Goal: Task Accomplishment & Management: Manage account settings

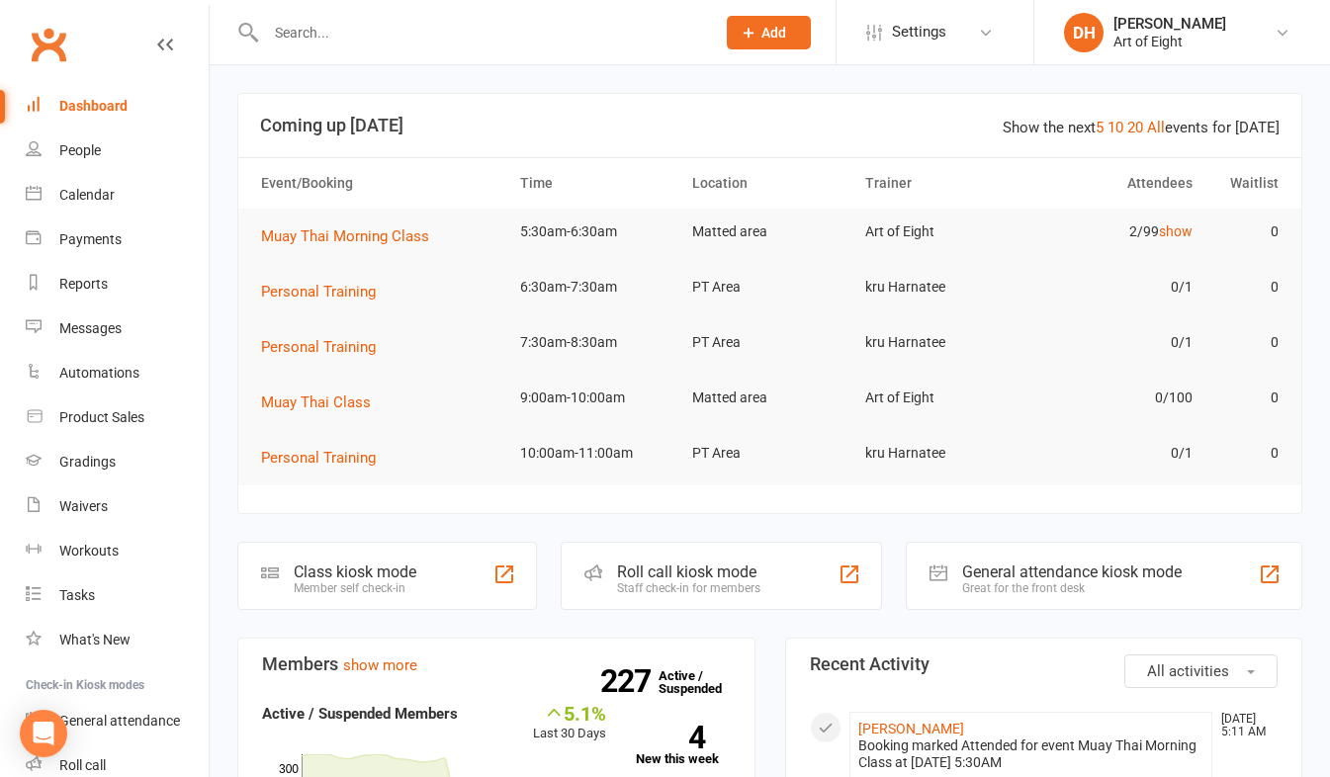
click at [445, 42] on input "text" at bounding box center [480, 33] width 441 height 28
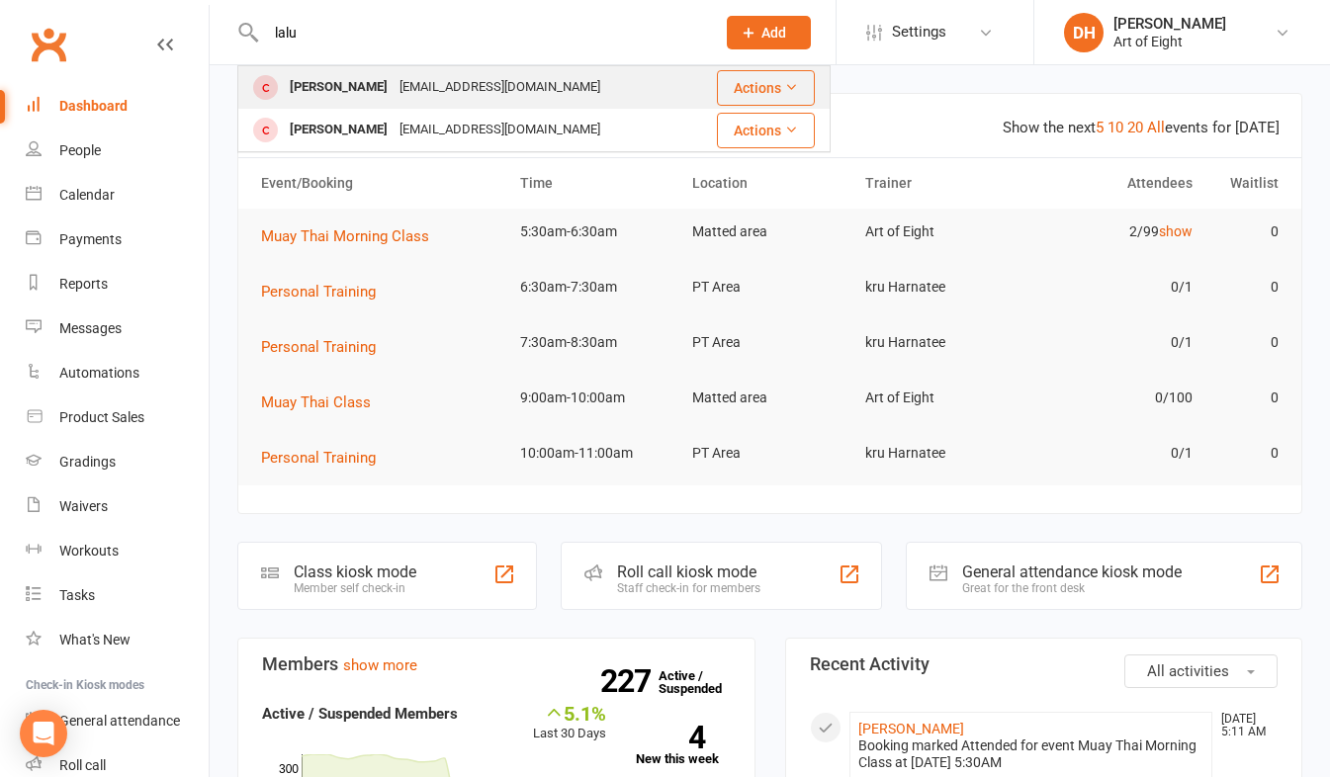
type input "lalu"
click at [324, 80] on div "[PERSON_NAME]" at bounding box center [339, 87] width 110 height 29
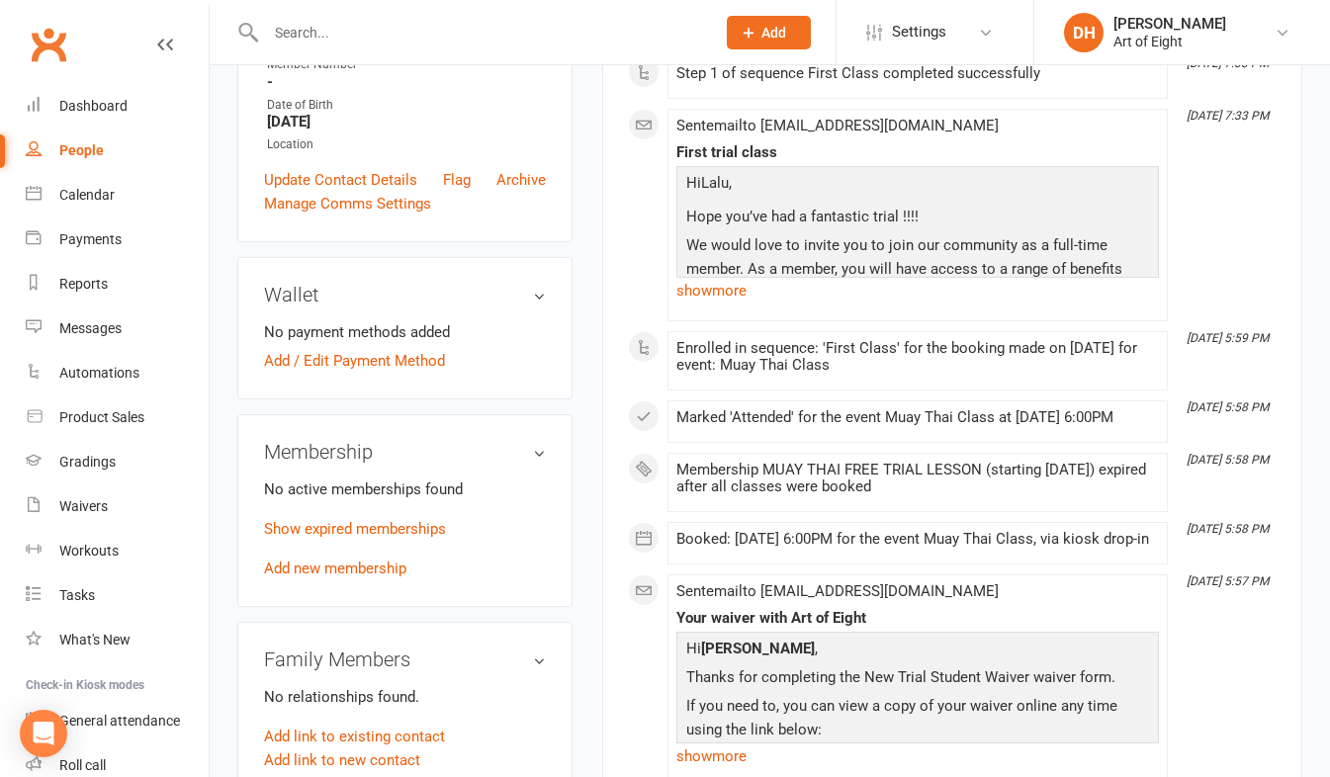
scroll to position [494, 0]
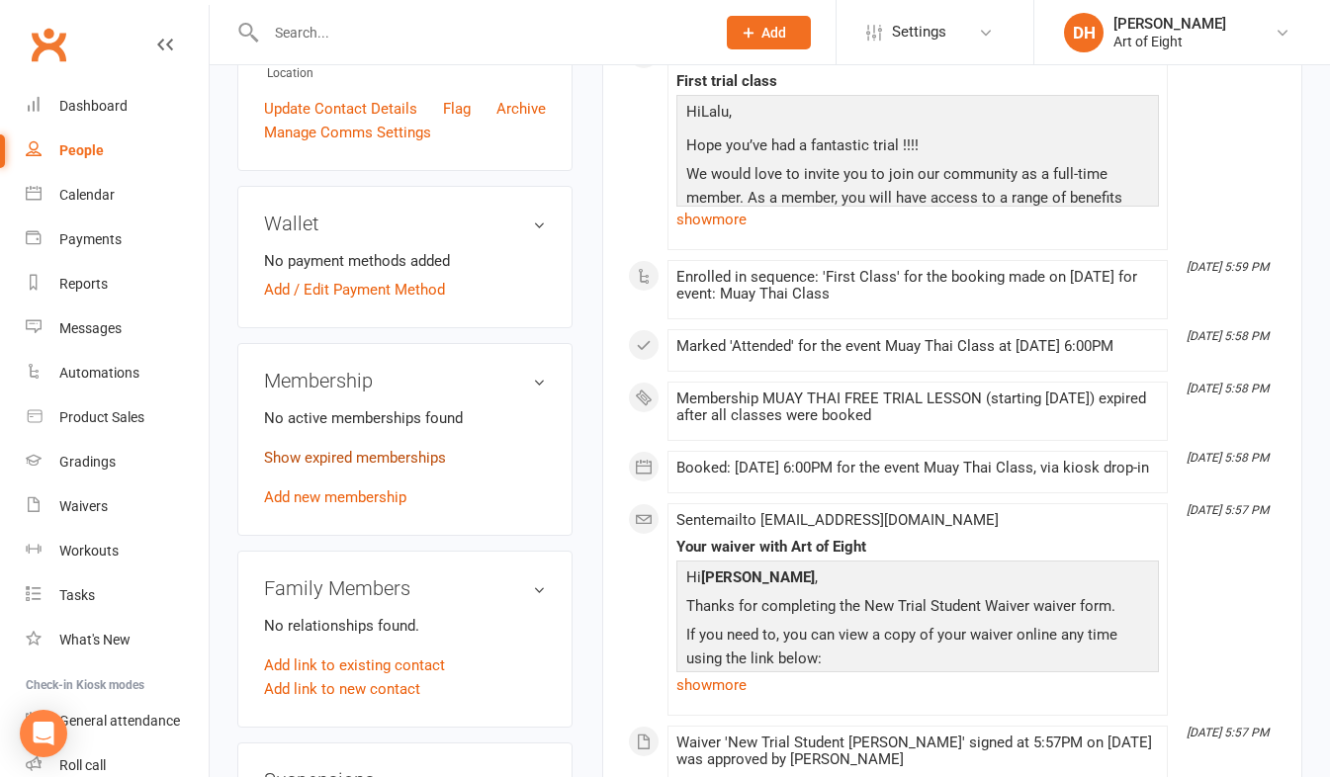
click at [346, 453] on link "Show expired memberships" at bounding box center [355, 458] width 182 height 18
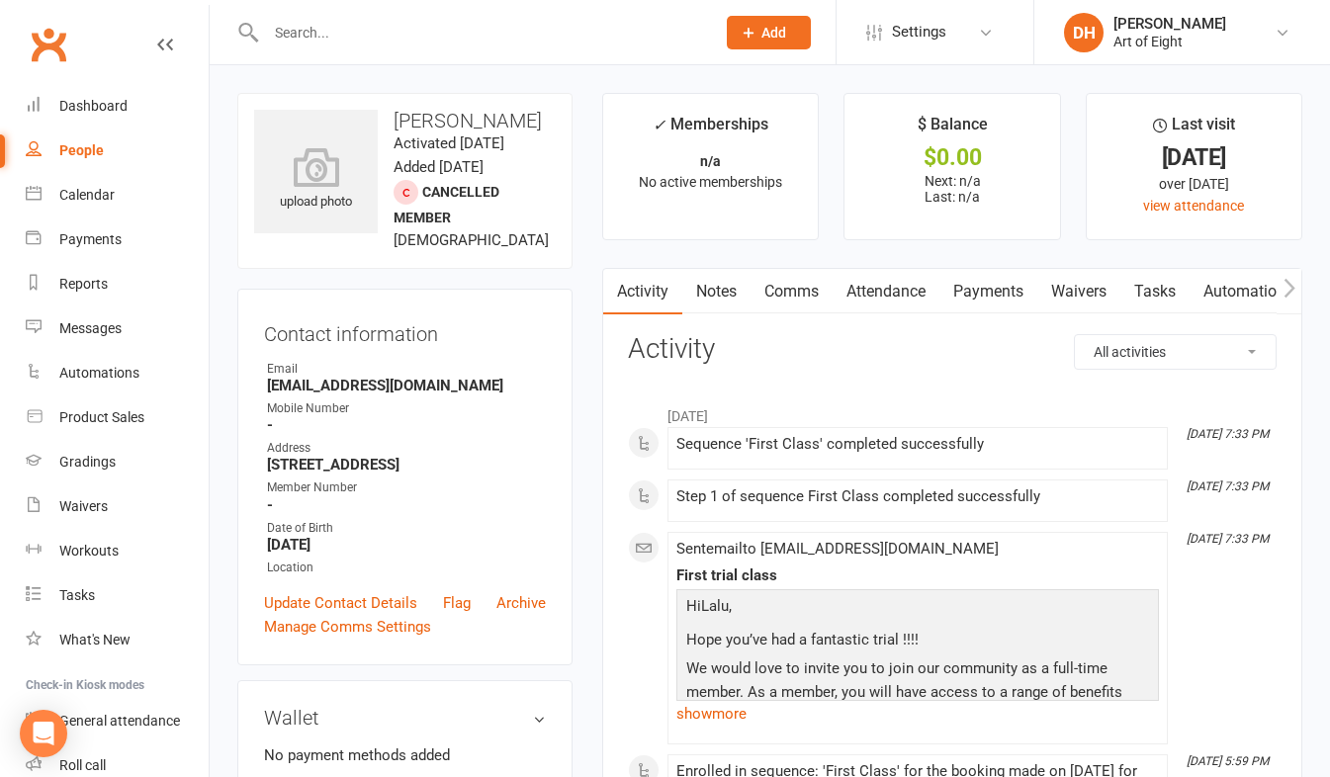
scroll to position [0, 0]
click at [82, 112] on div "Dashboard" at bounding box center [93, 106] width 68 height 16
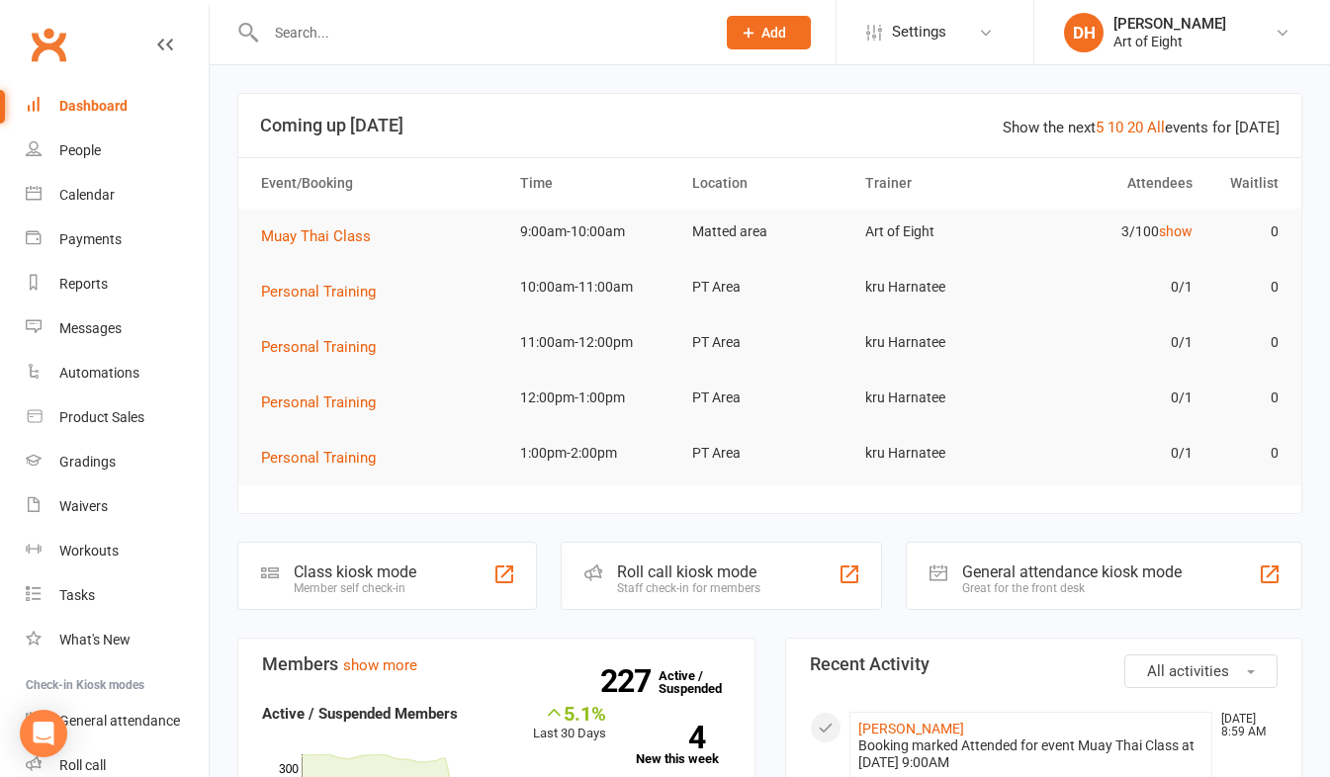
click at [645, 573] on div "Roll call kiosk mode" at bounding box center [688, 572] width 143 height 19
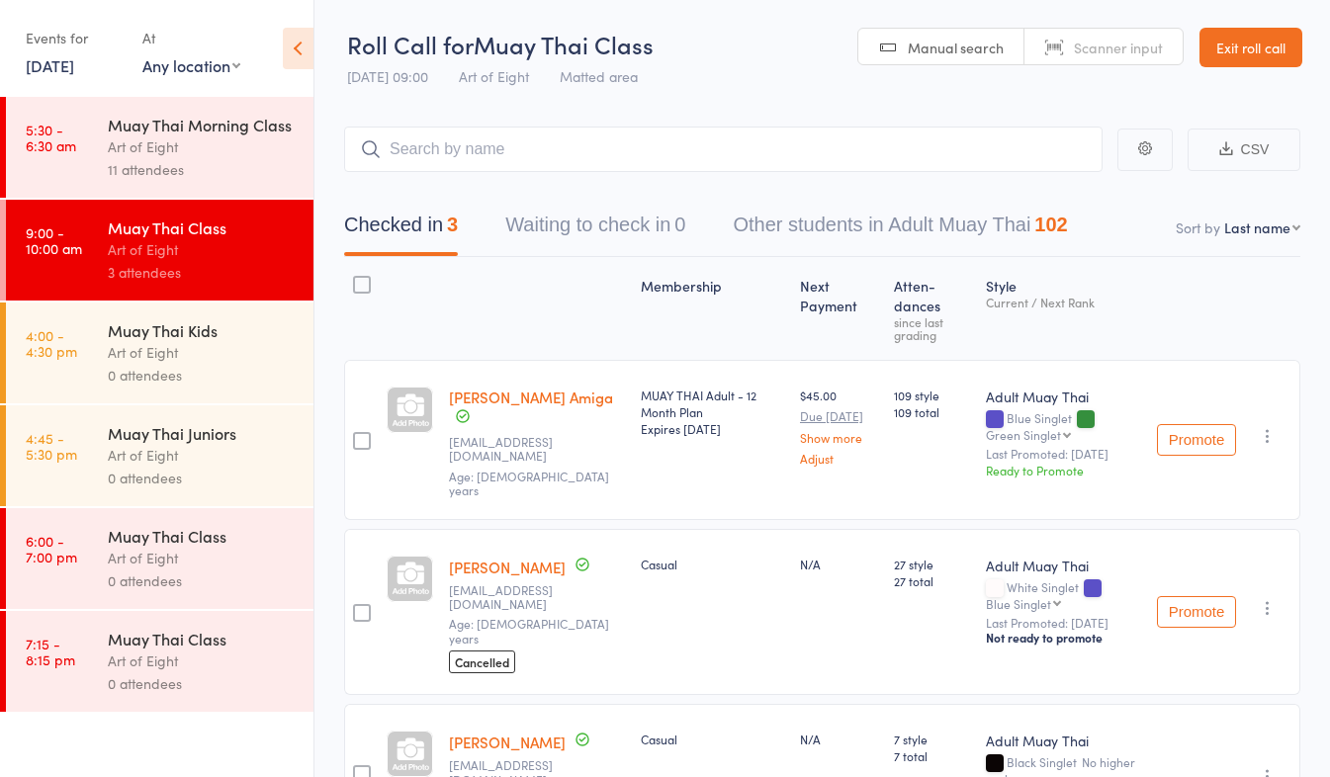
click at [1233, 43] on link "Exit roll call" at bounding box center [1250, 48] width 103 height 40
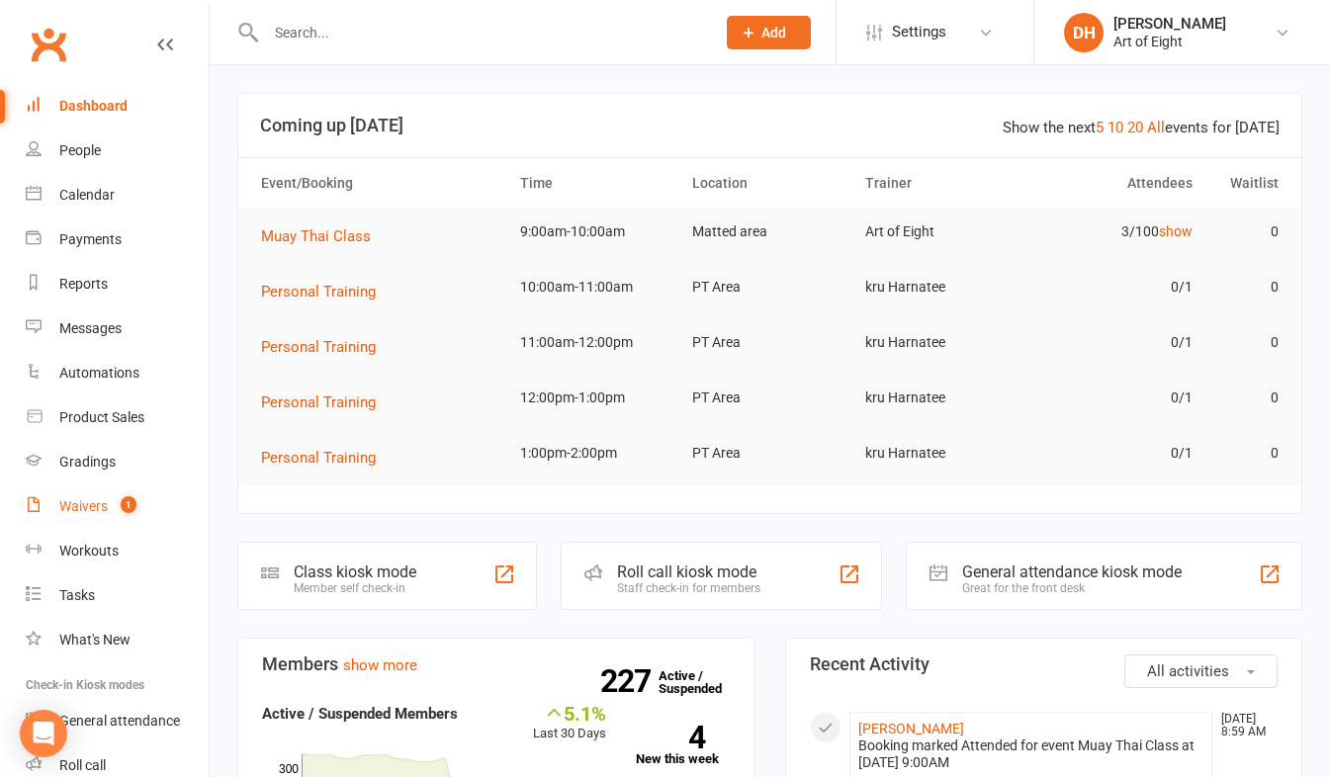
click at [78, 508] on div "Waivers" at bounding box center [83, 506] width 48 height 16
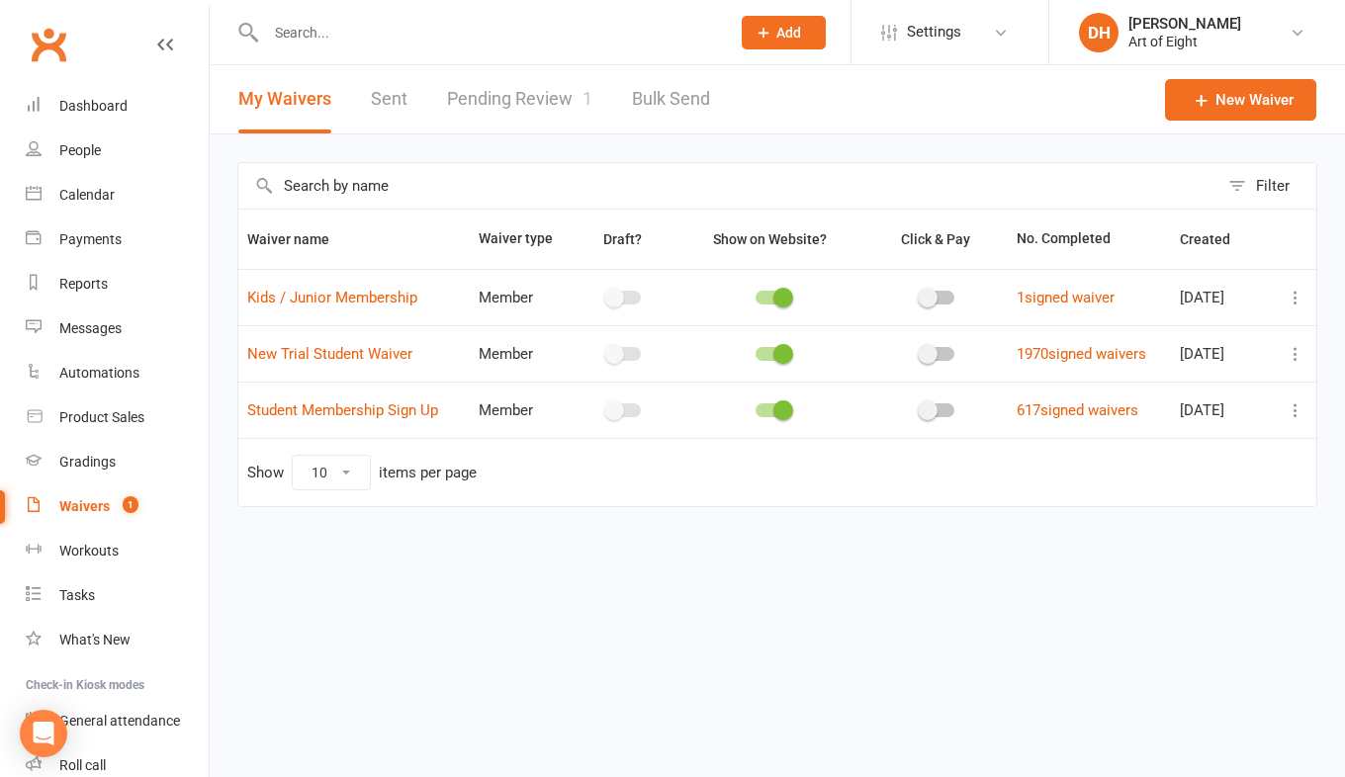
click at [512, 104] on link "Pending Review 1" at bounding box center [519, 99] width 145 height 68
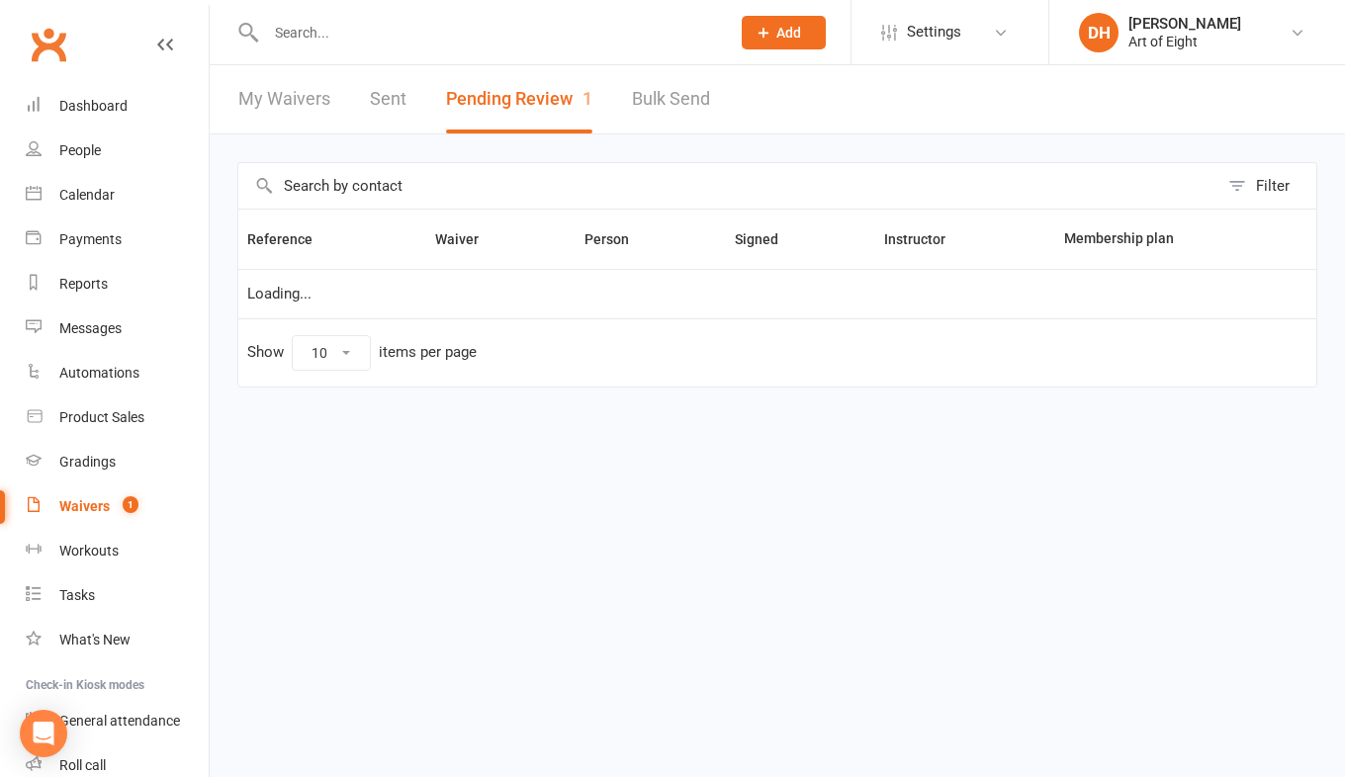
select select "50"
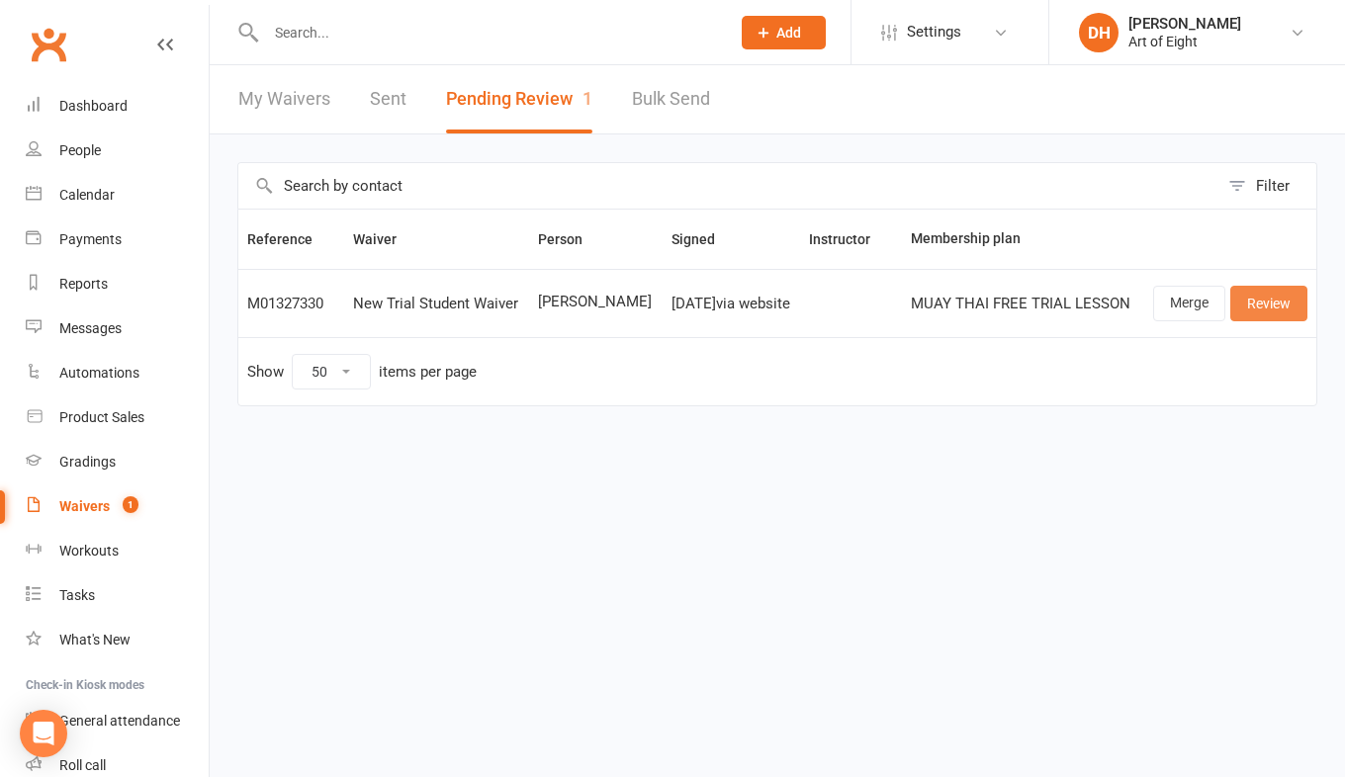
click at [1266, 305] on link "Review" at bounding box center [1268, 304] width 77 height 36
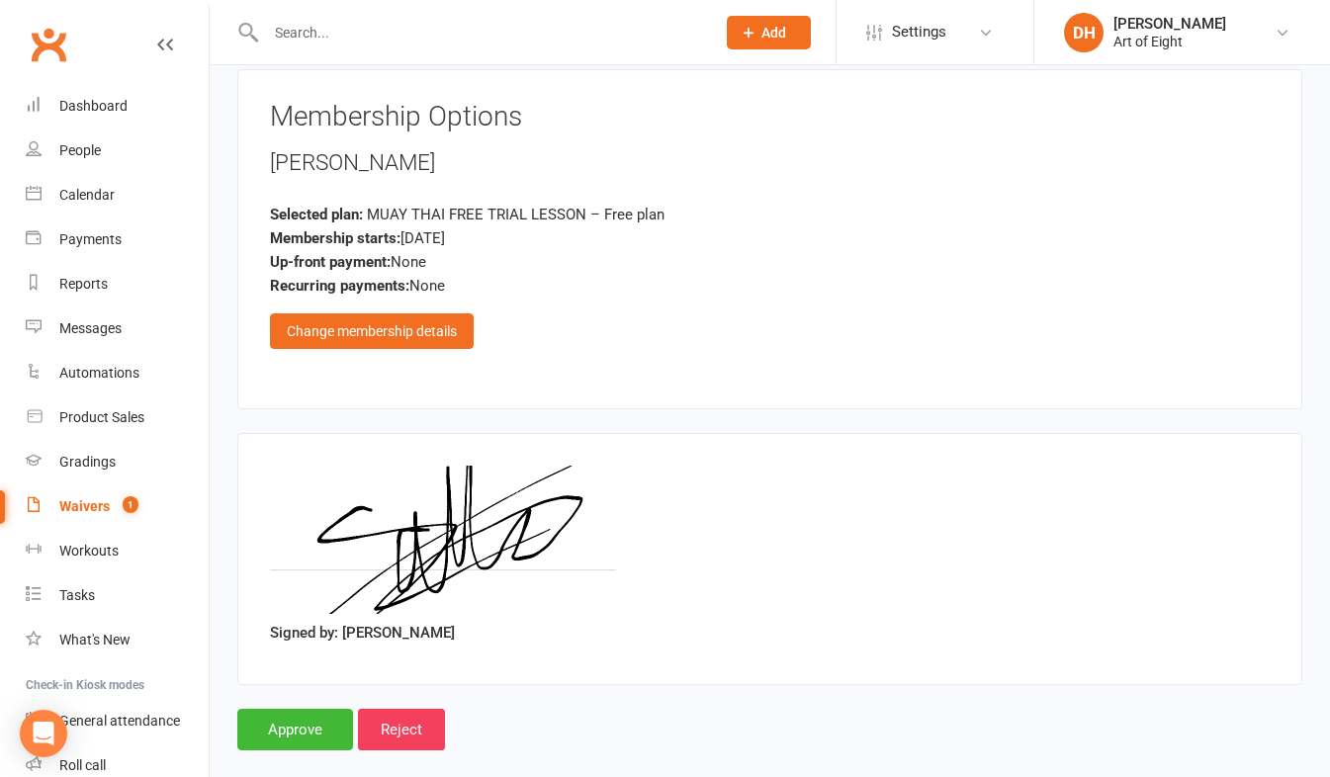
scroll to position [3283, 0]
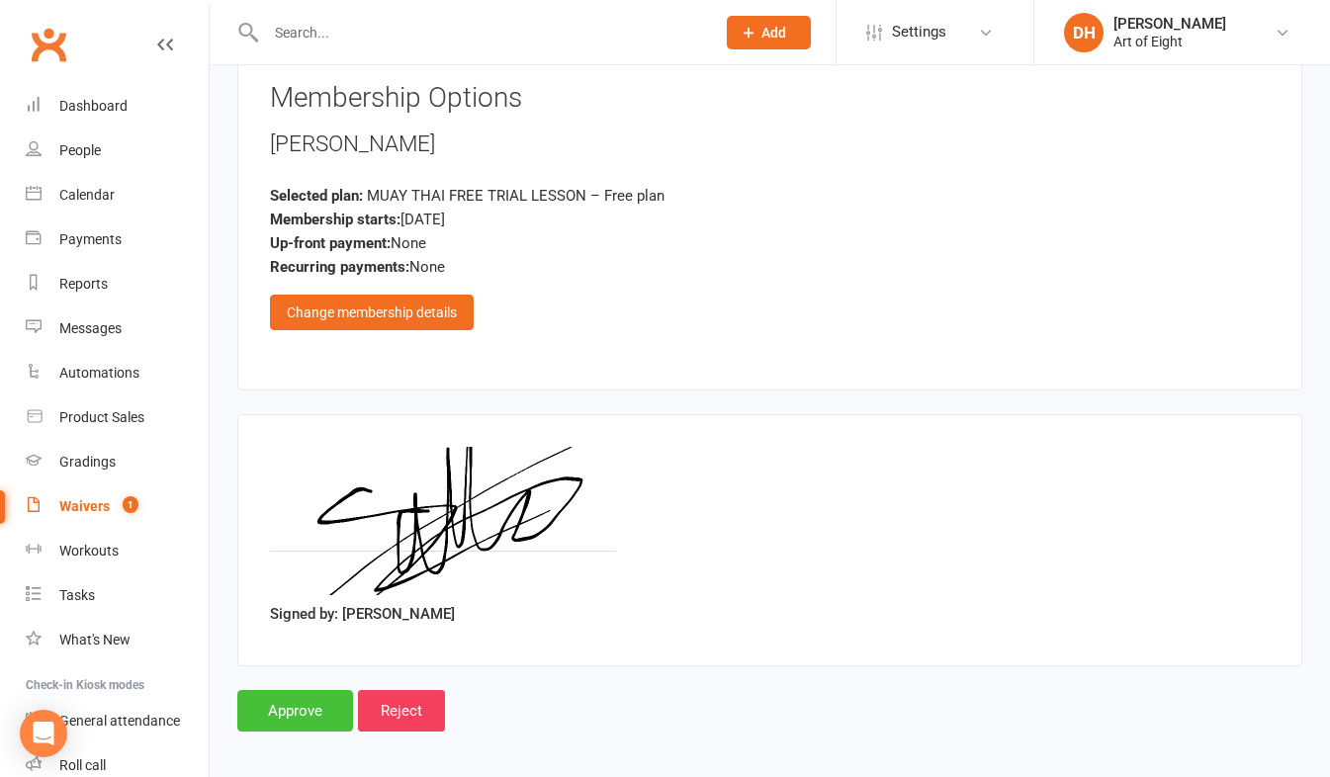
click at [307, 706] on input "Approve" at bounding box center [295, 711] width 116 height 42
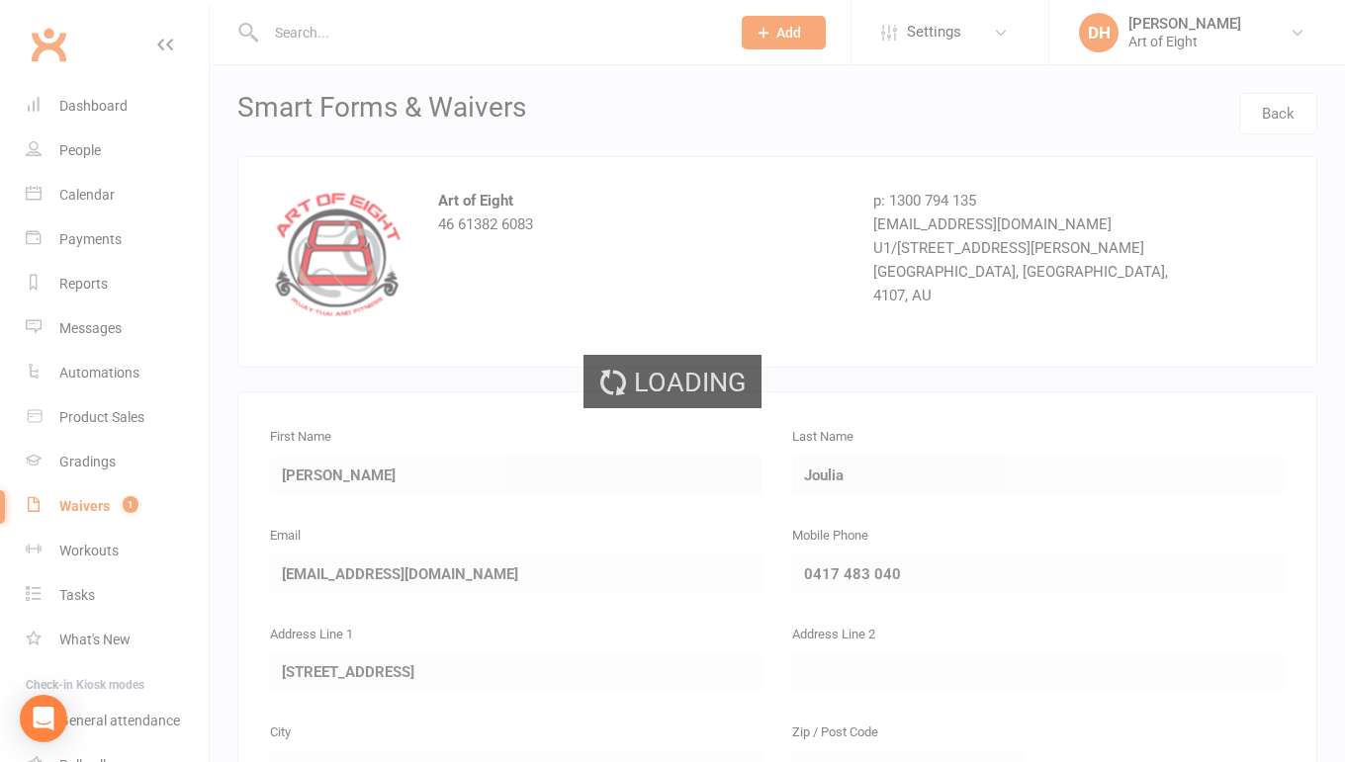
select select "50"
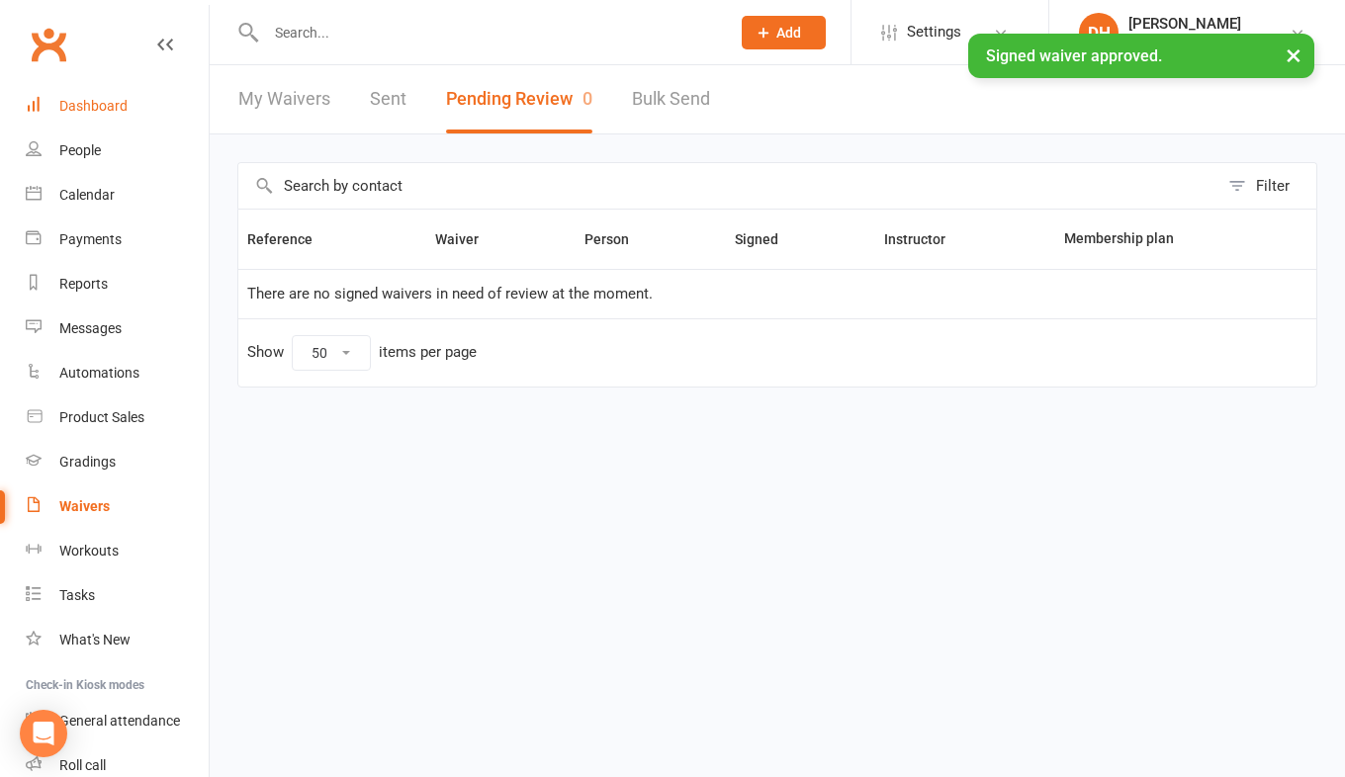
click at [102, 101] on div "Dashboard" at bounding box center [93, 106] width 68 height 16
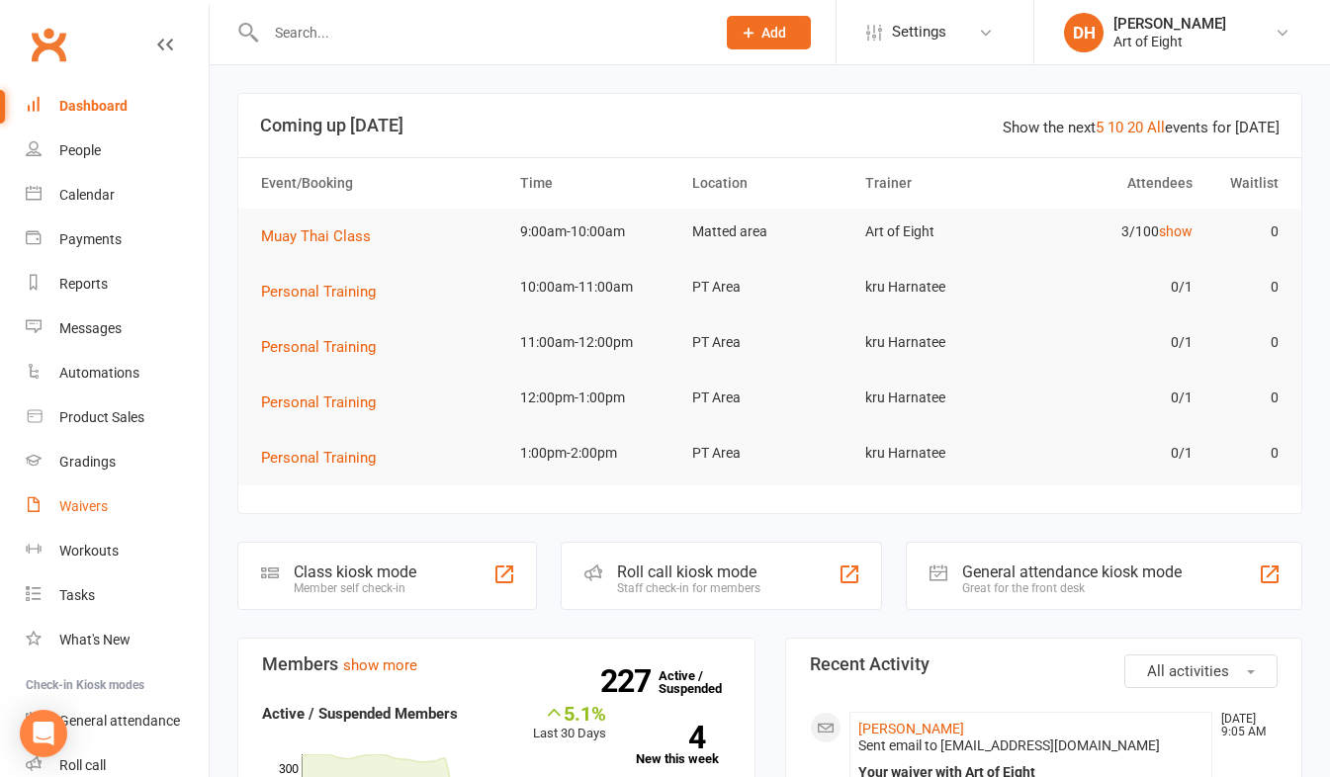
click at [102, 519] on link "Waivers" at bounding box center [117, 506] width 183 height 44
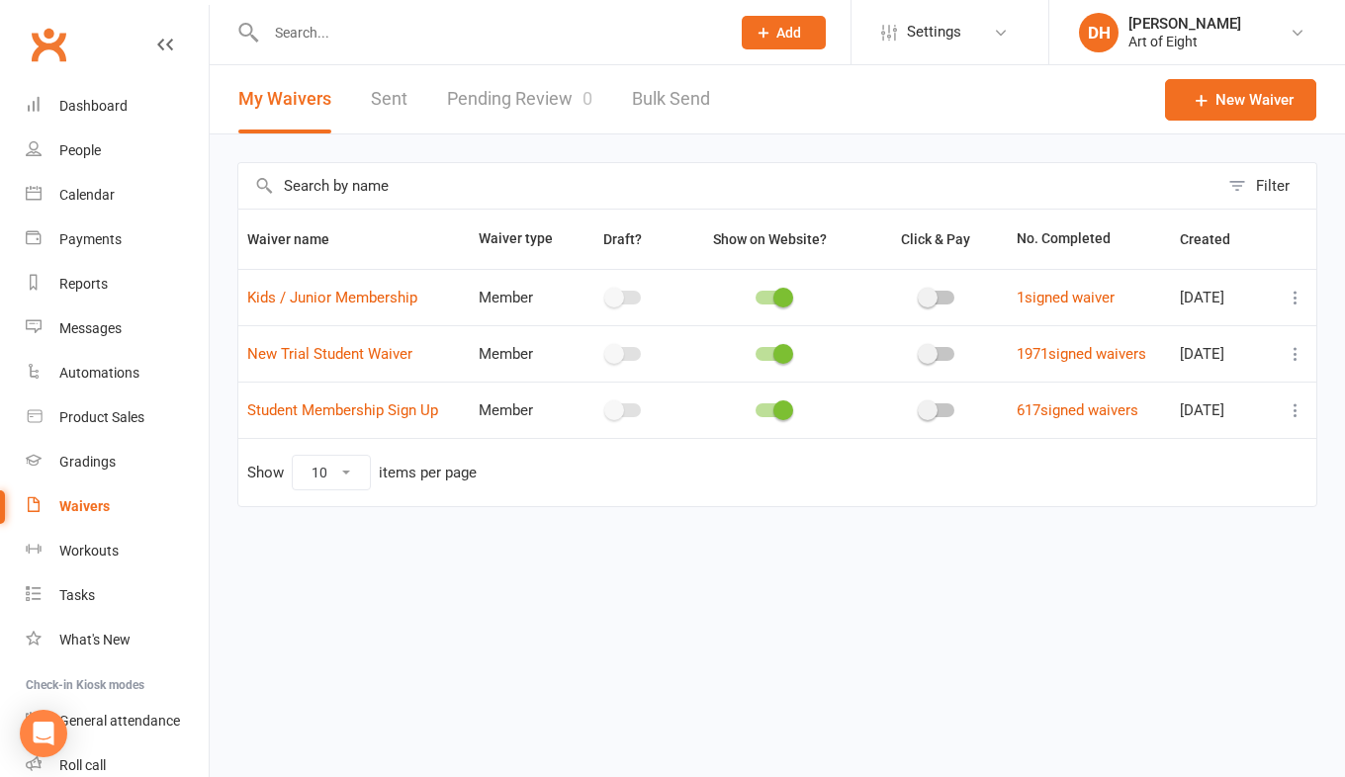
click at [570, 106] on link "Pending Review 0" at bounding box center [519, 99] width 145 height 68
select select "50"
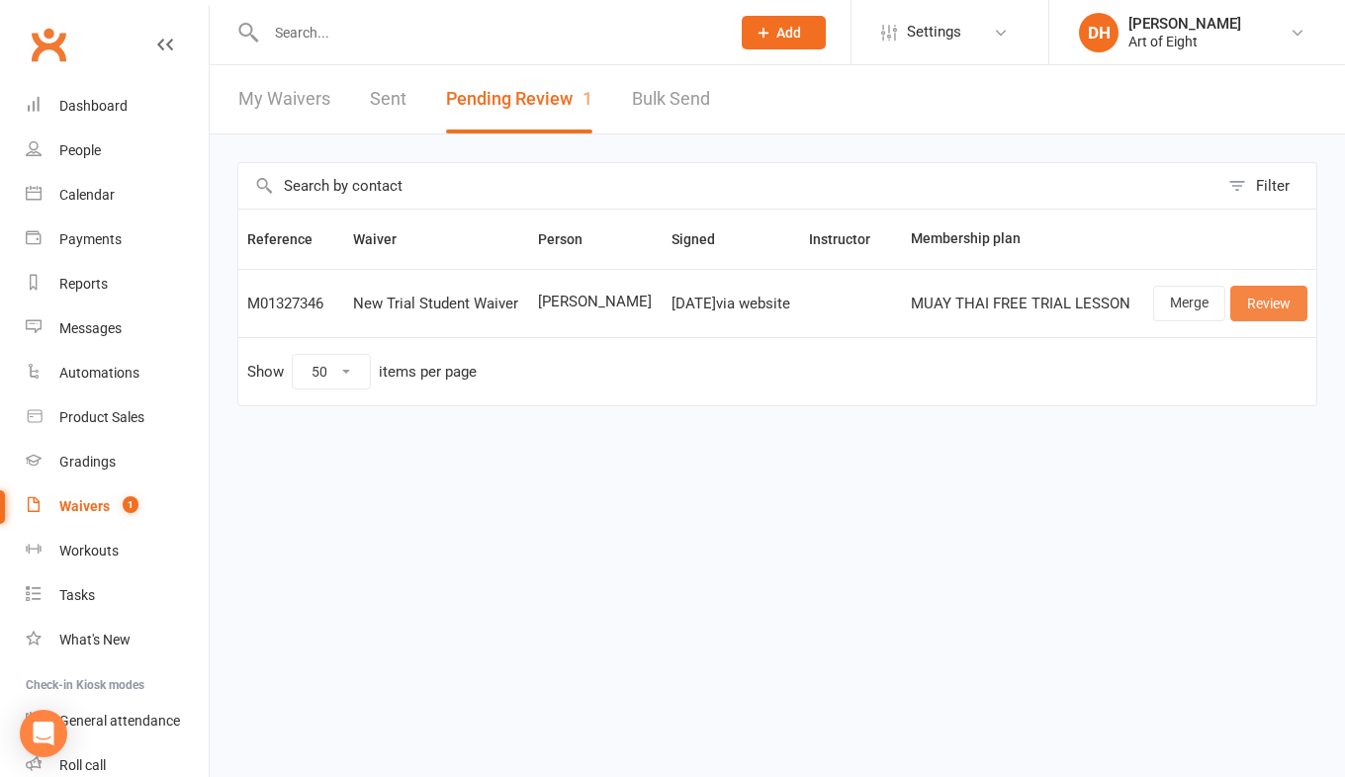
click at [1287, 290] on link "Review" at bounding box center [1268, 304] width 77 height 36
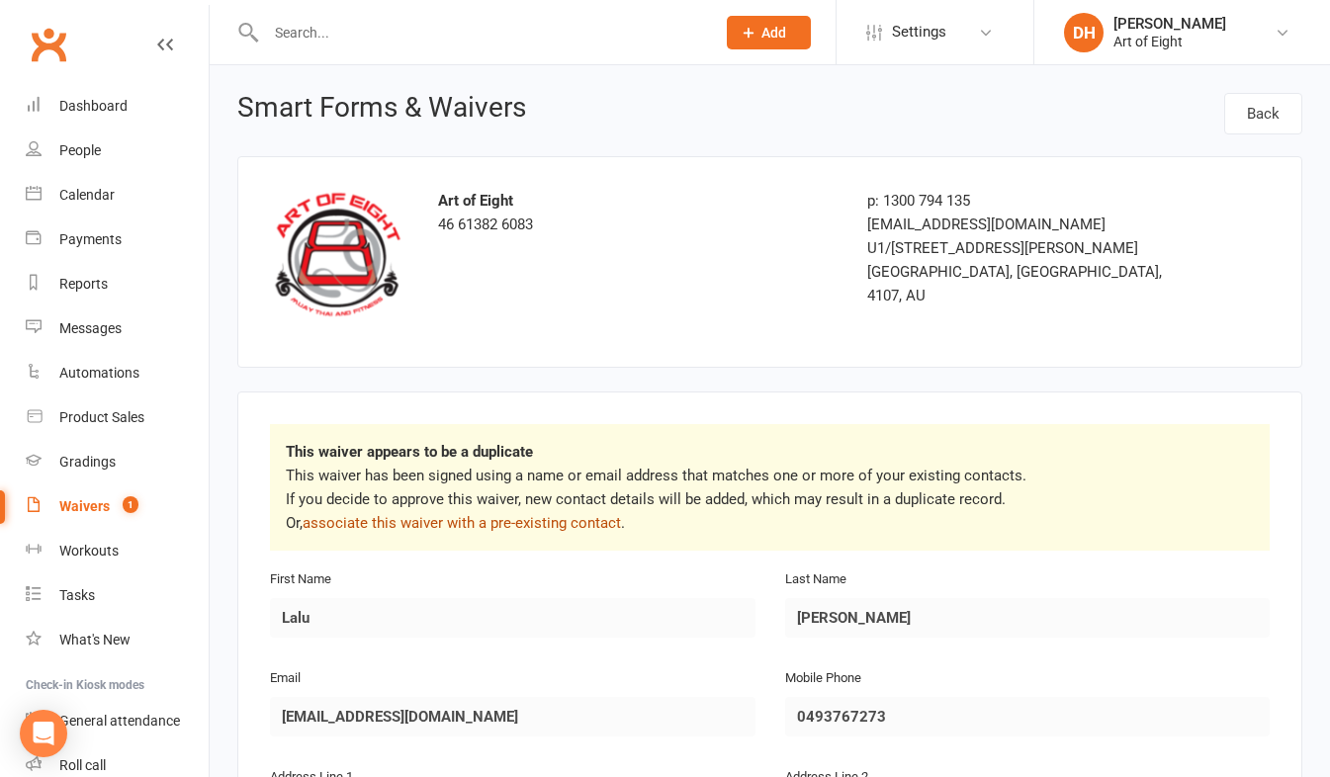
click at [449, 514] on link "associate this waiver with a pre-existing contact" at bounding box center [462, 523] width 318 height 18
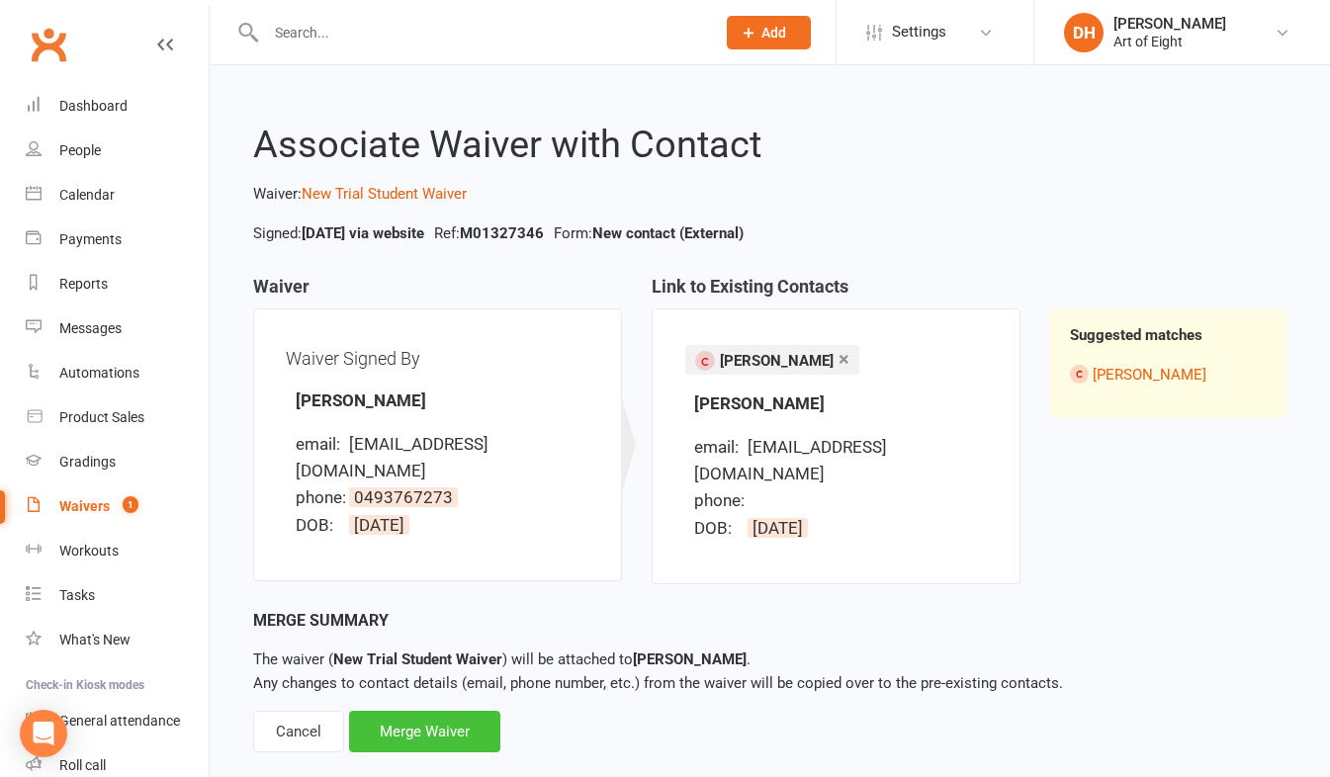
click at [417, 717] on div "Merge Waiver" at bounding box center [424, 732] width 151 height 42
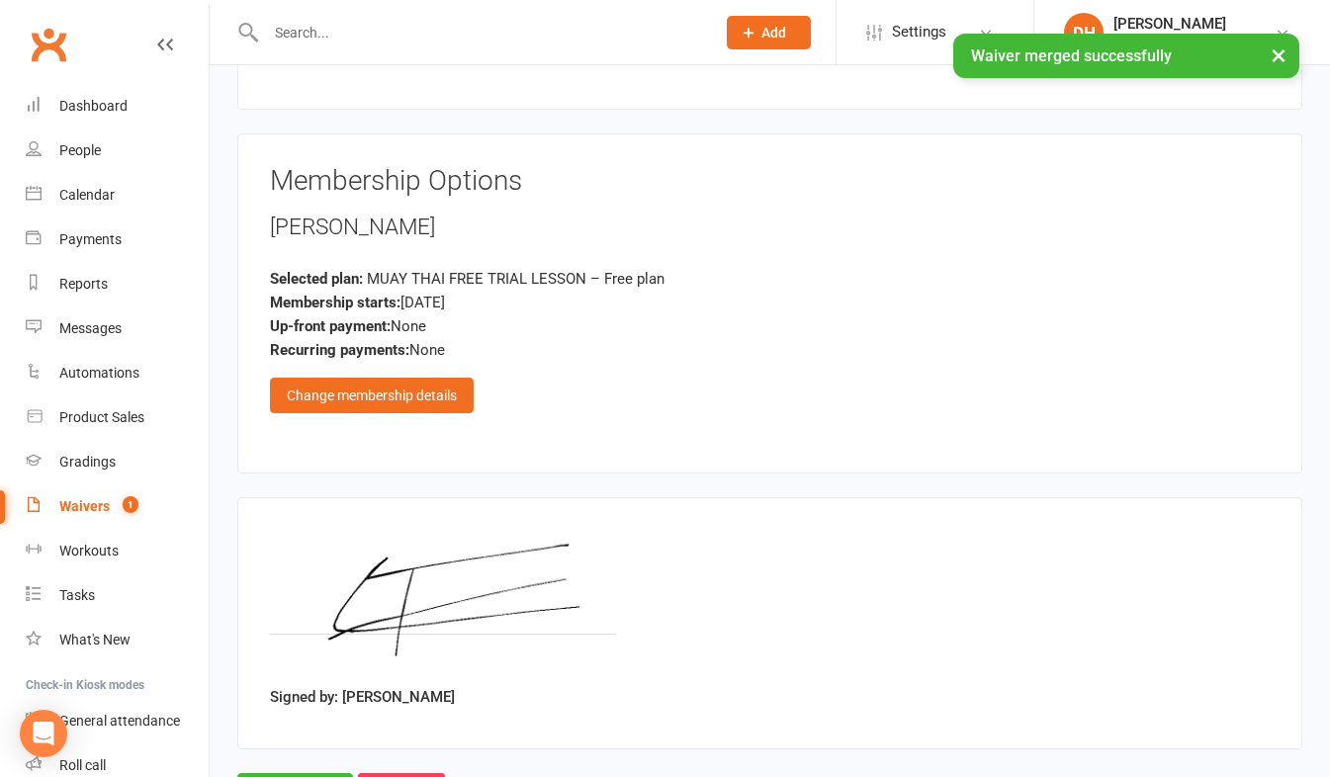
scroll to position [3283, 0]
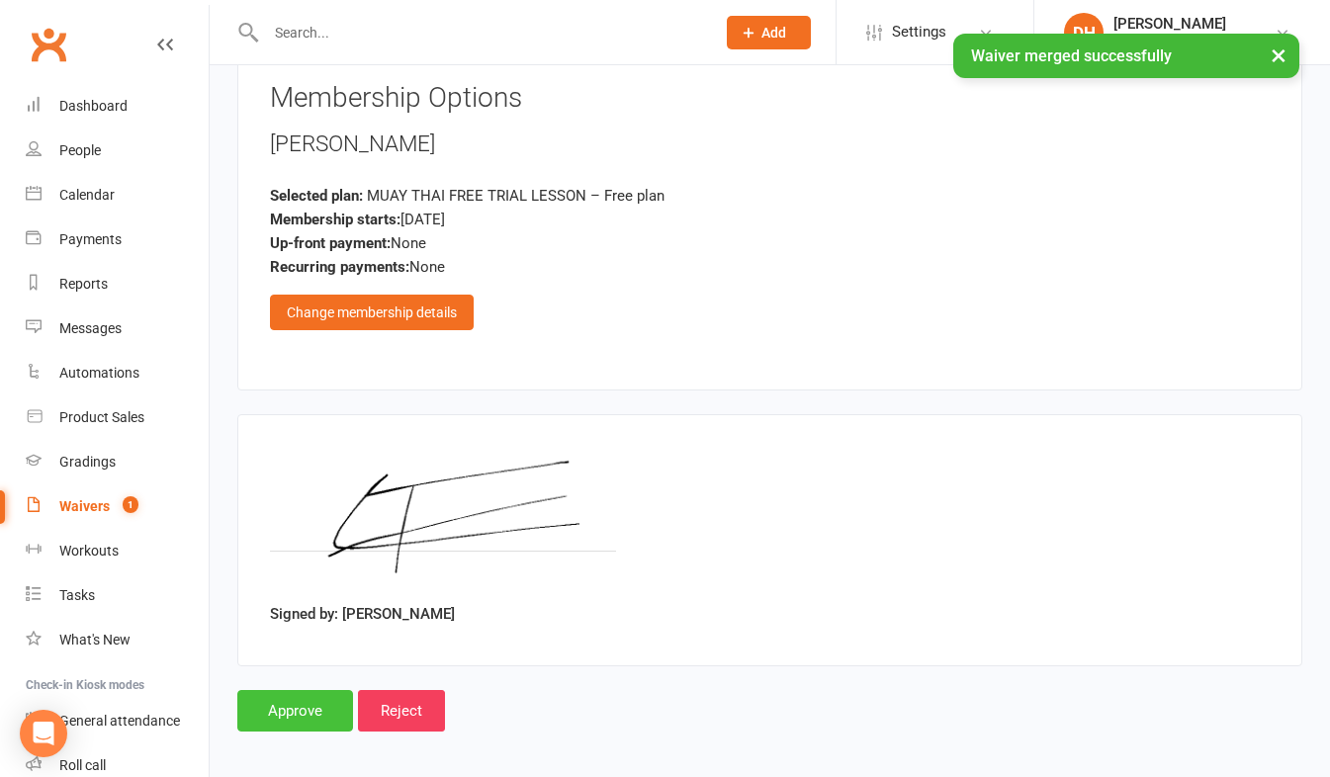
click at [317, 702] on input "Approve" at bounding box center [295, 711] width 116 height 42
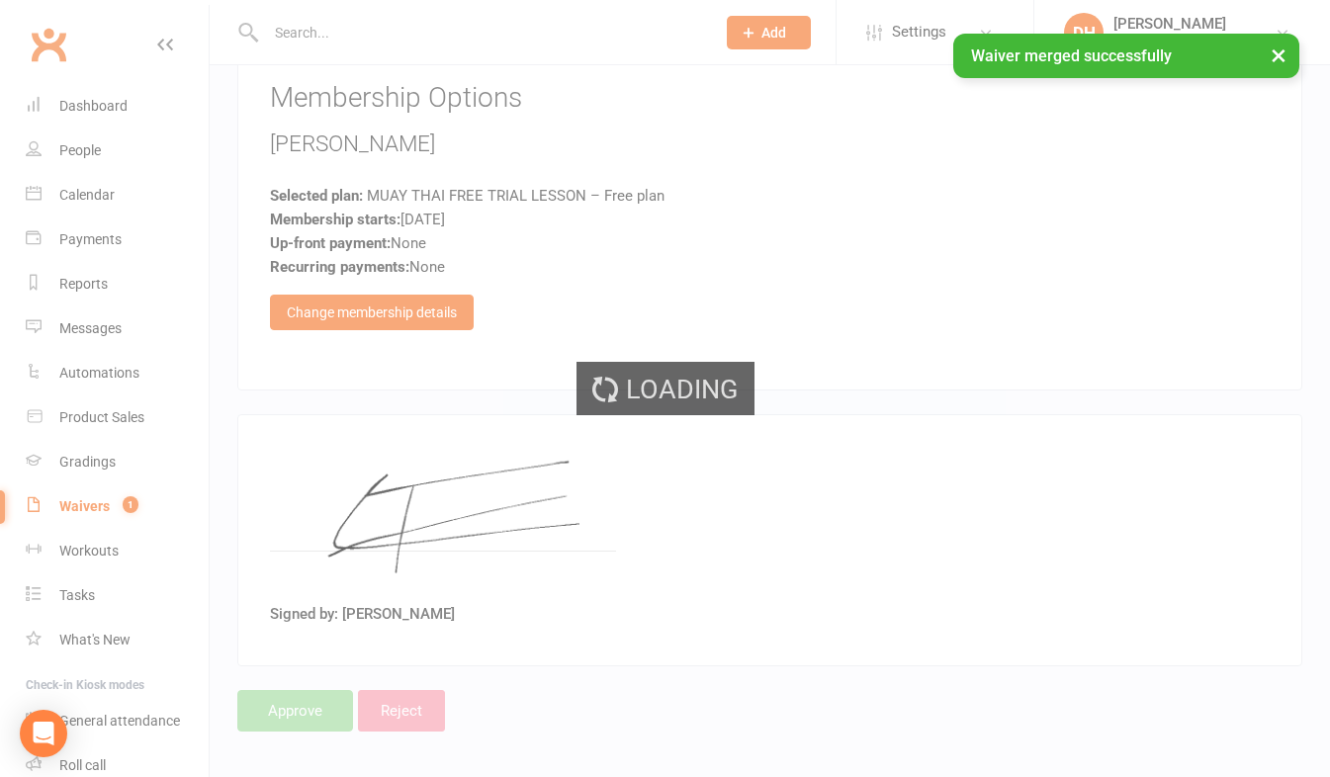
select select "50"
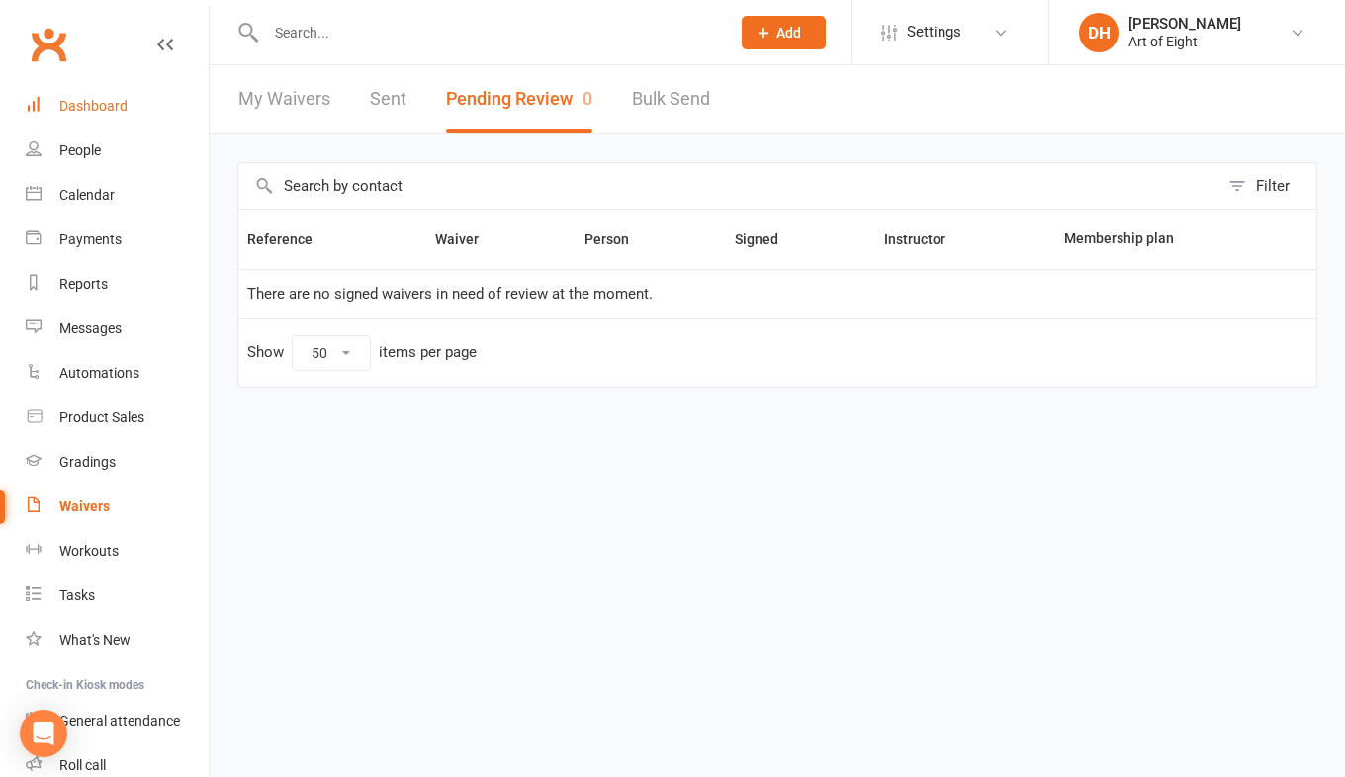
click at [94, 96] on link "Dashboard" at bounding box center [117, 106] width 183 height 44
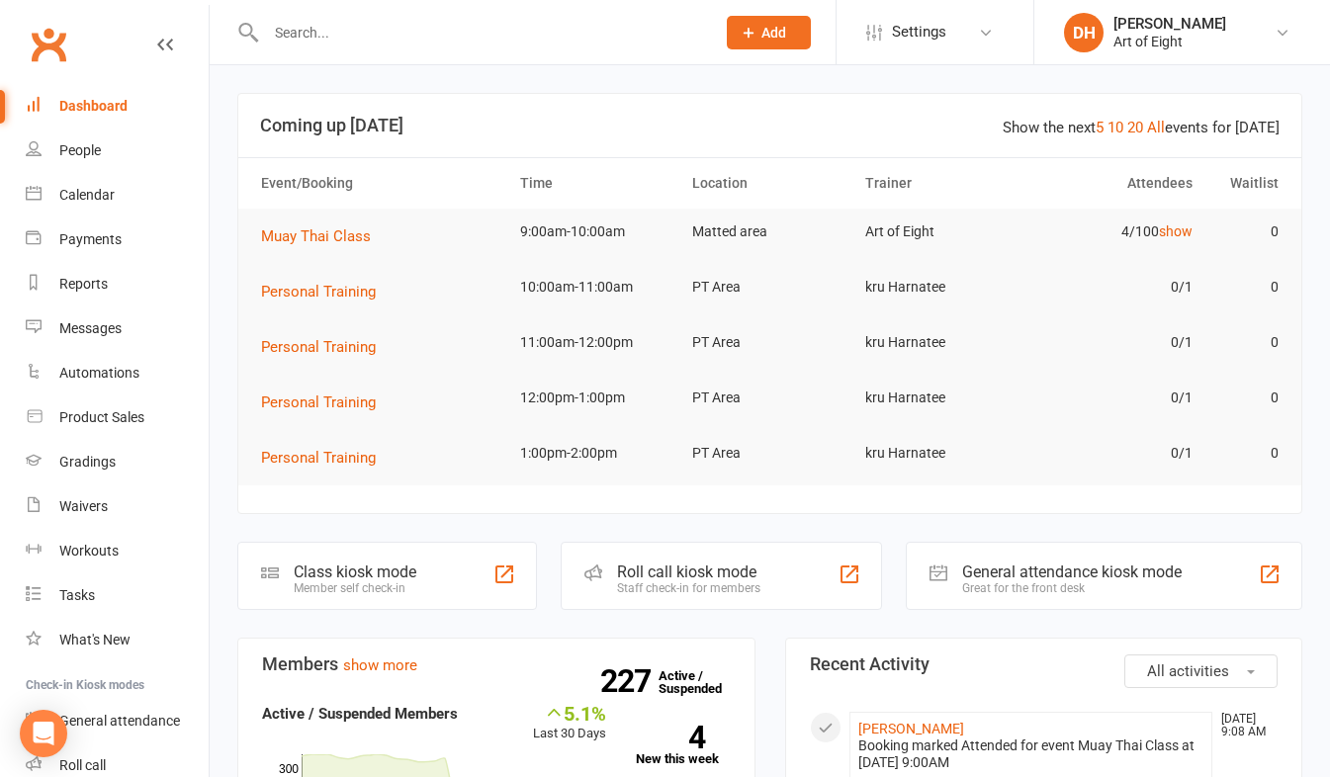
click at [315, 34] on input "text" at bounding box center [480, 33] width 441 height 28
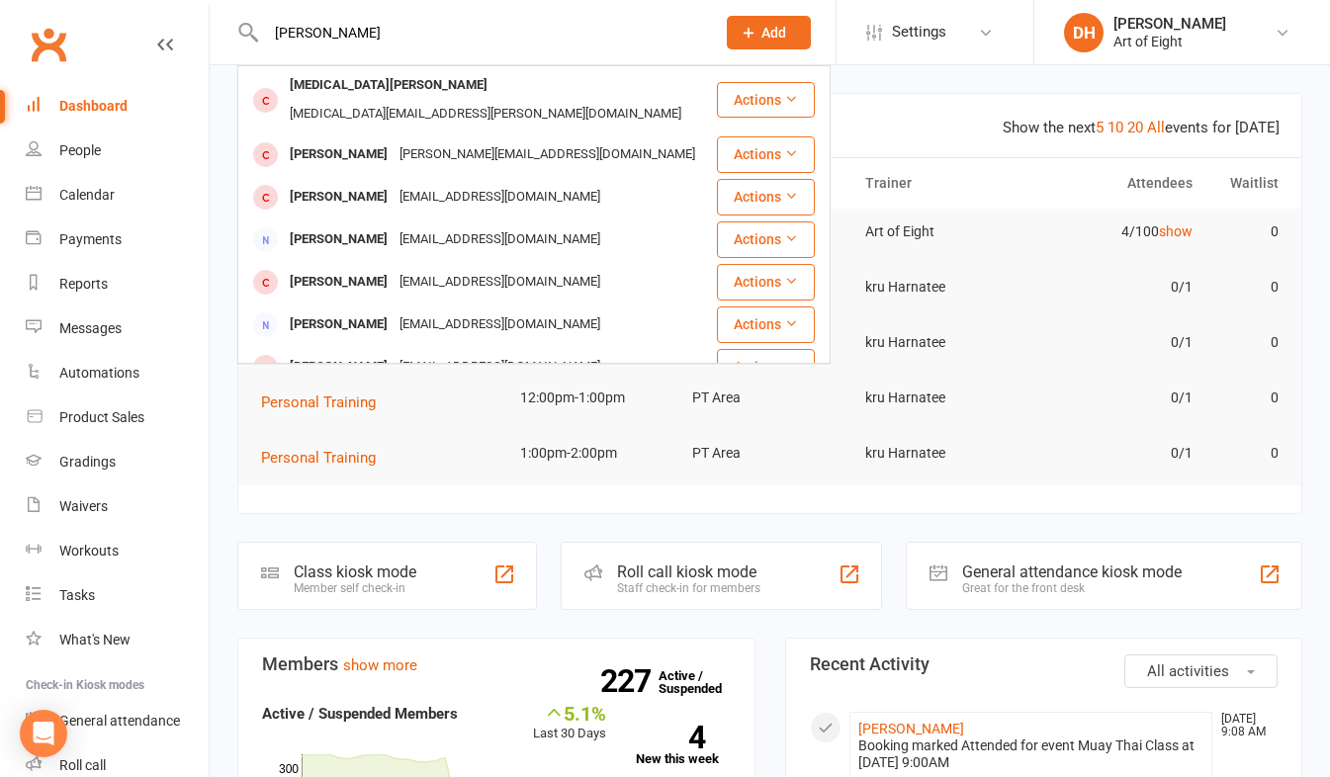
type input "chen"
click at [335, 353] on div "[PERSON_NAME]" at bounding box center [339, 367] width 110 height 29
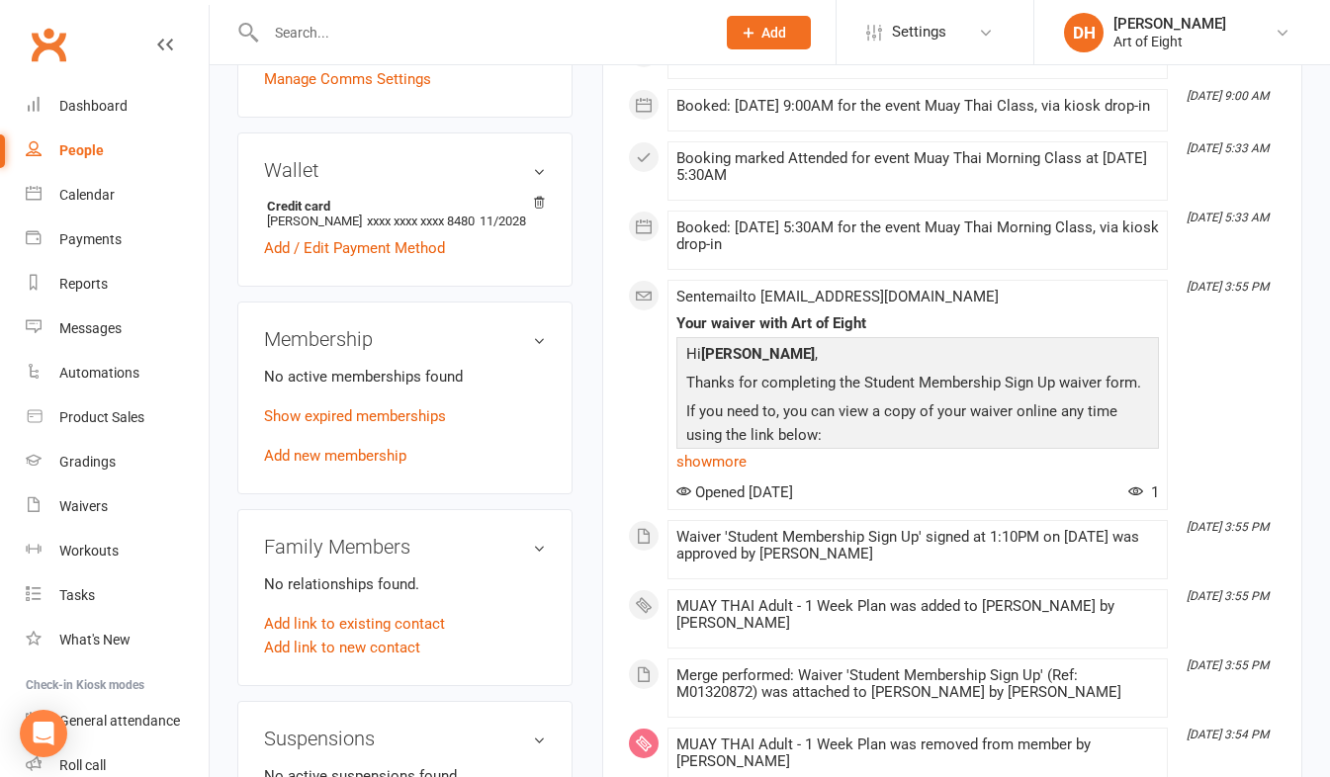
scroll to position [593, 0]
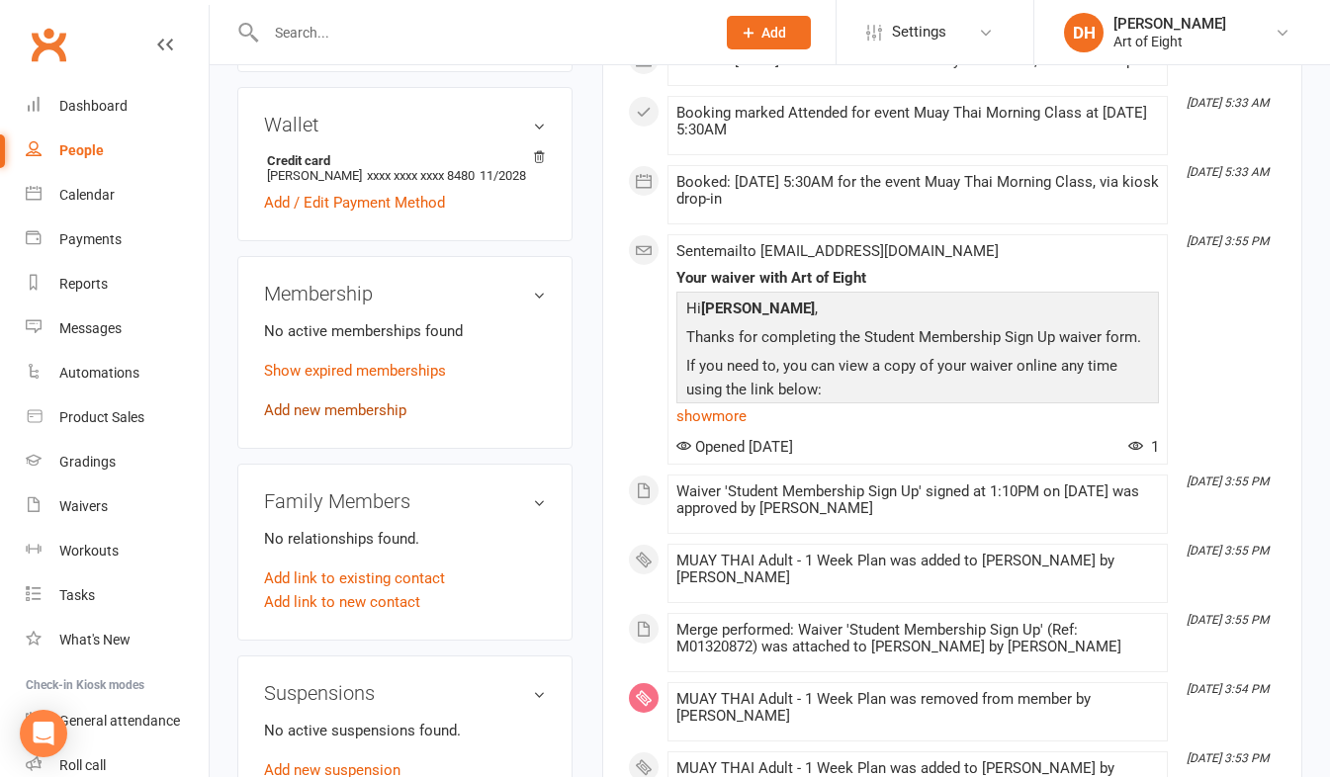
click at [332, 419] on link "Add new membership" at bounding box center [335, 410] width 142 height 18
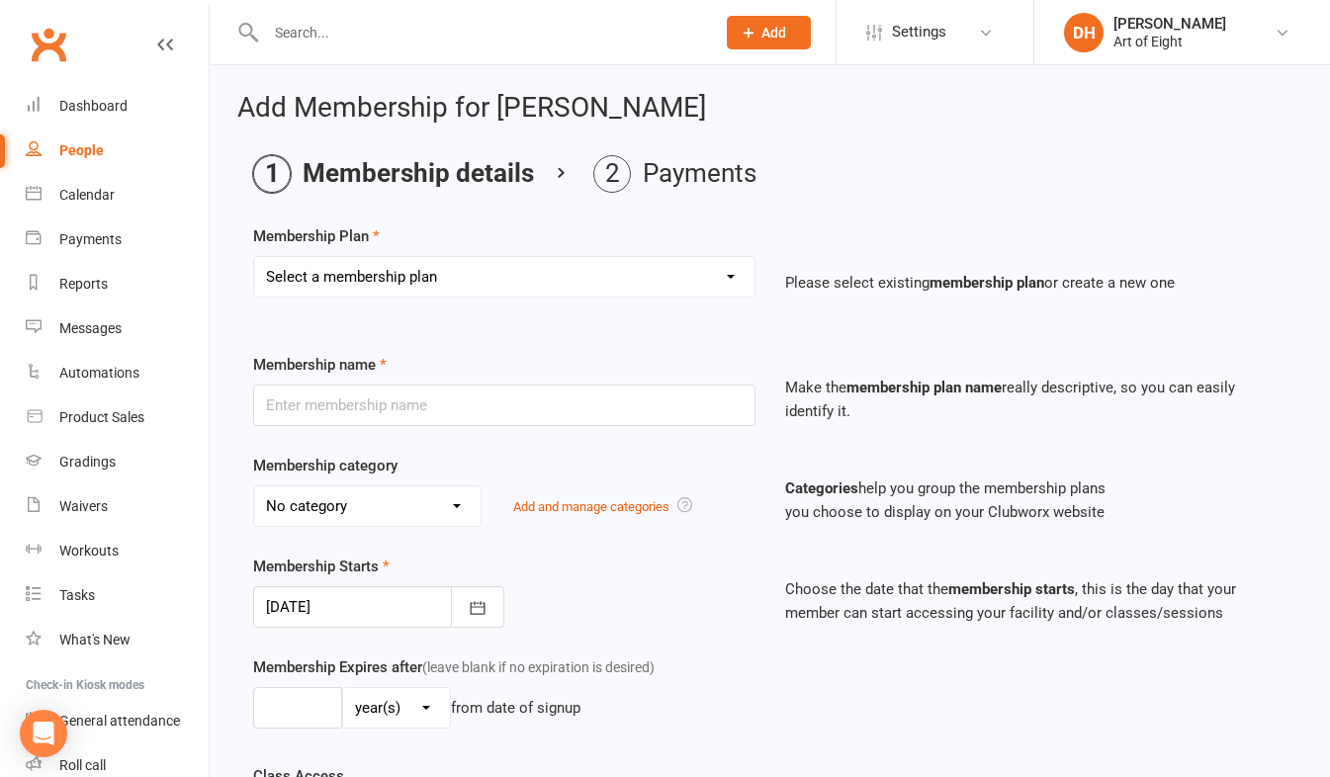
click at [450, 269] on select "Select a membership plan Create new Membership Plan MUAY THAI Adult - 12 Month …" at bounding box center [504, 277] width 500 height 40
select select "4"
click at [254, 257] on select "Select a membership plan Create new Membership Plan MUAY THAI Adult - 12 Month …" at bounding box center [504, 277] width 500 height 40
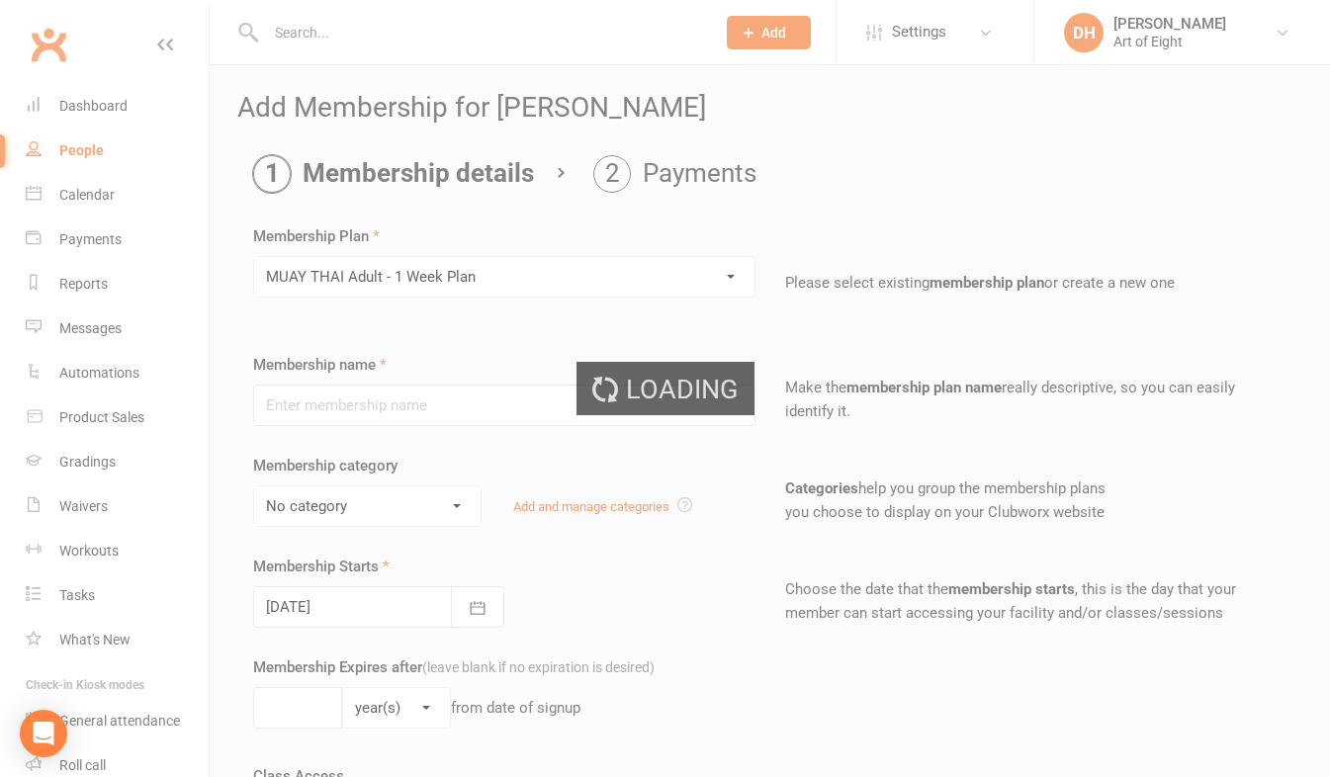
type input "MUAY THAI Adult - 1 Week Plan"
select select "2"
type input "1"
select select "1"
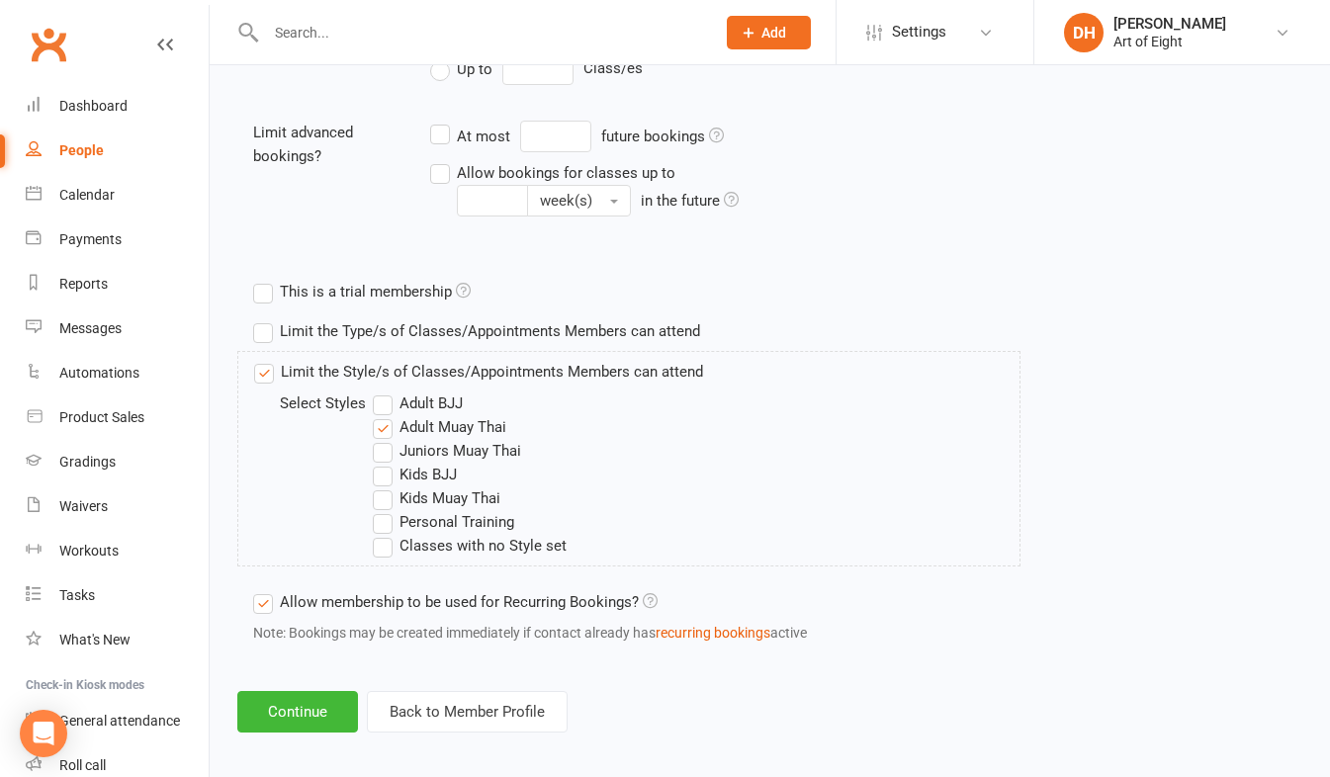
scroll to position [787, 0]
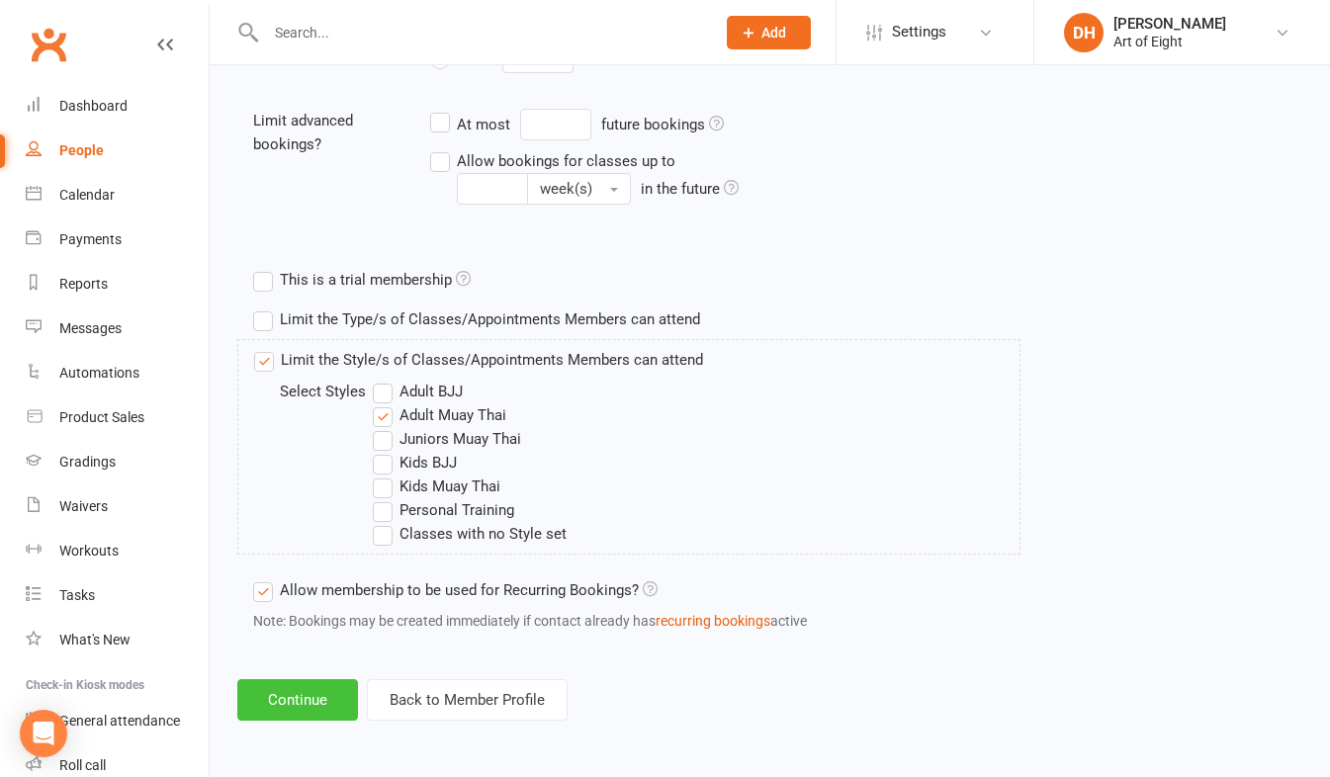
click at [296, 705] on button "Continue" at bounding box center [297, 700] width 121 height 42
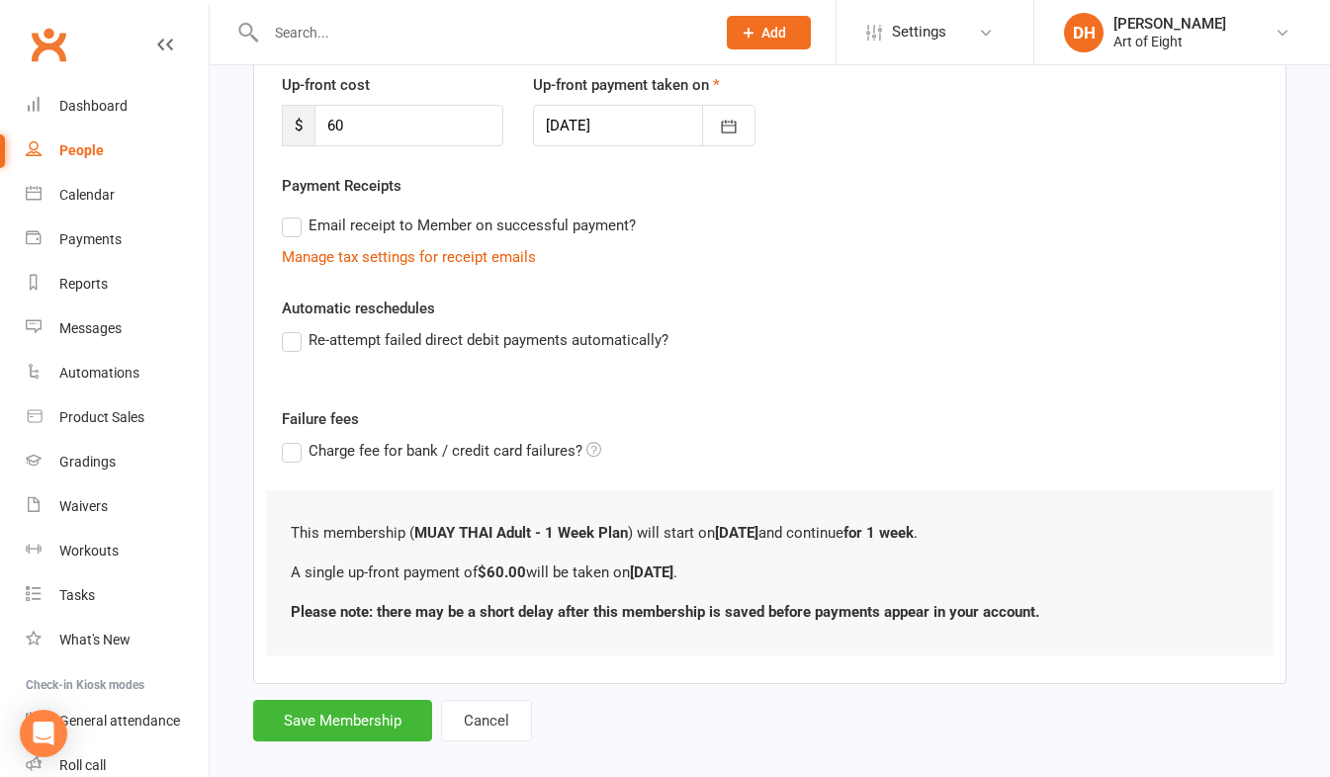
scroll to position [300, 0]
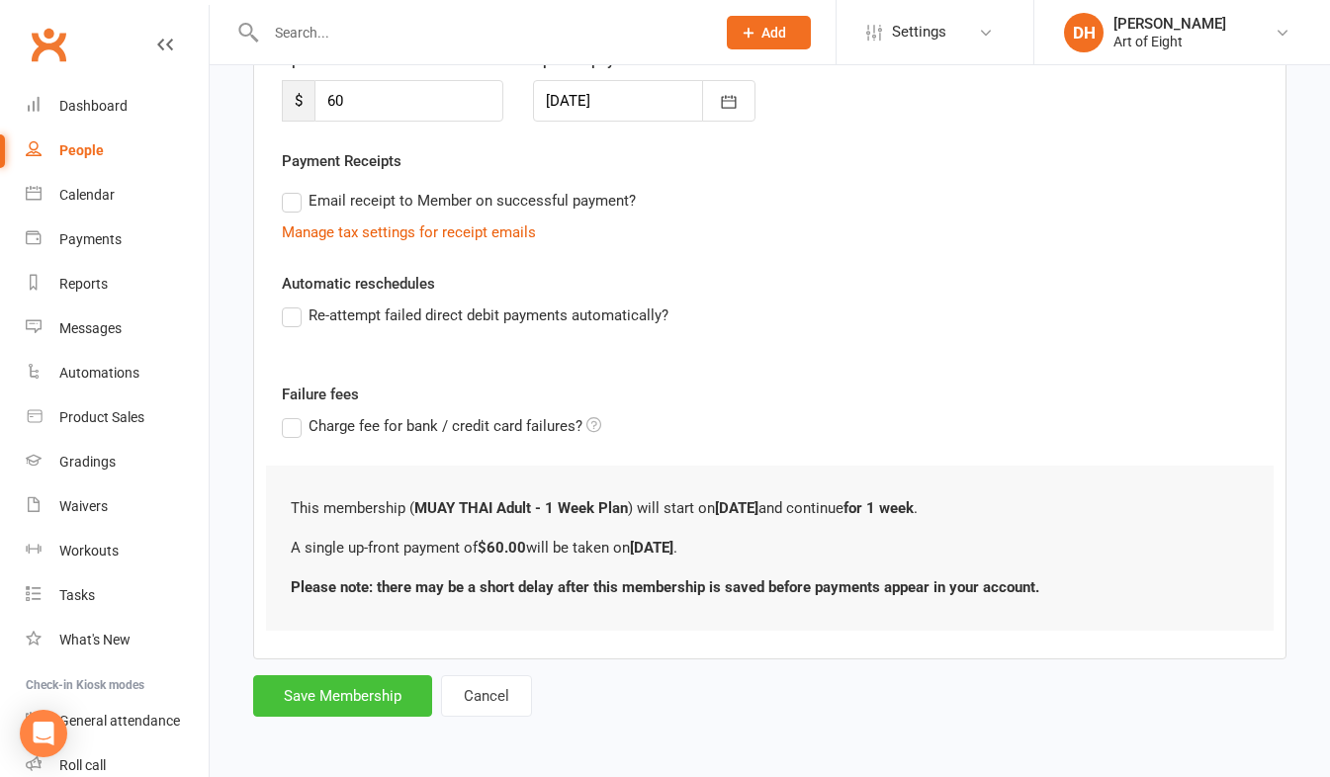
click at [361, 697] on button "Save Membership" at bounding box center [342, 696] width 179 height 42
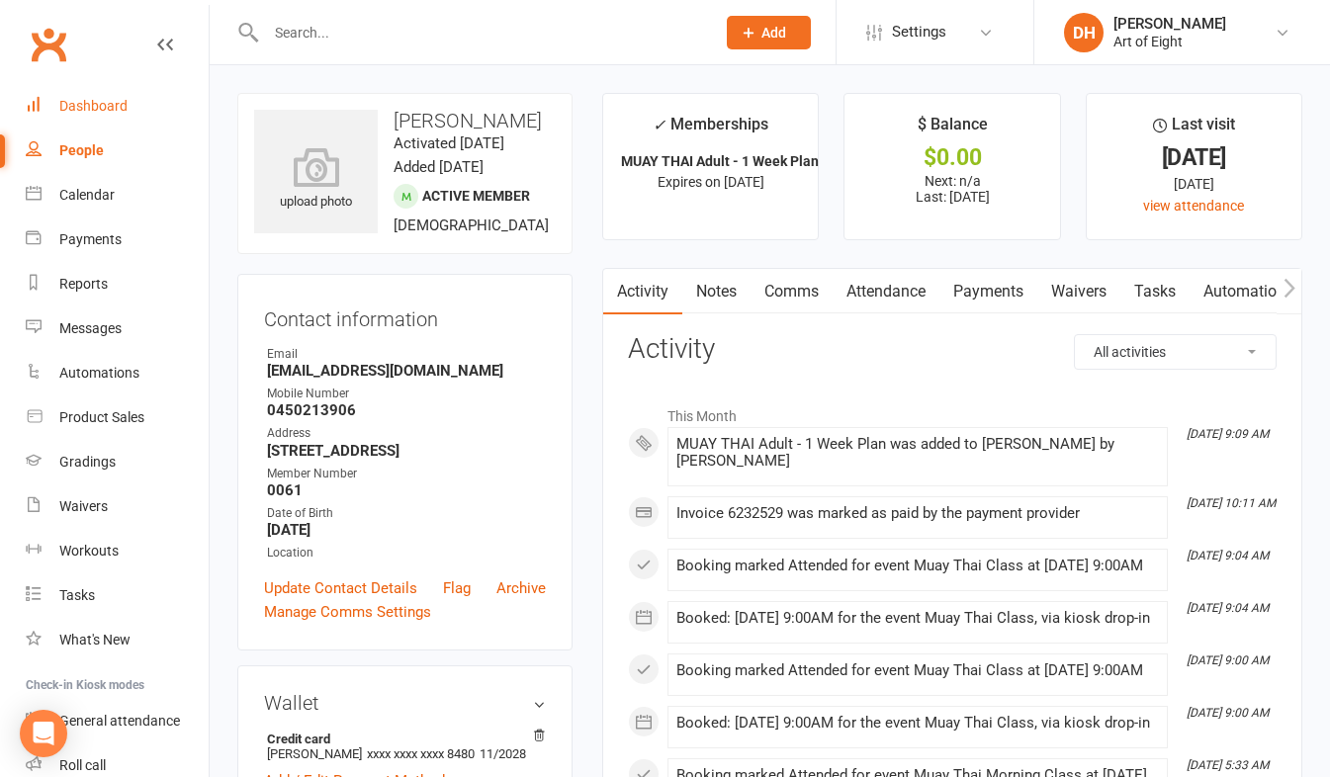
click at [80, 97] on link "Dashboard" at bounding box center [117, 106] width 183 height 44
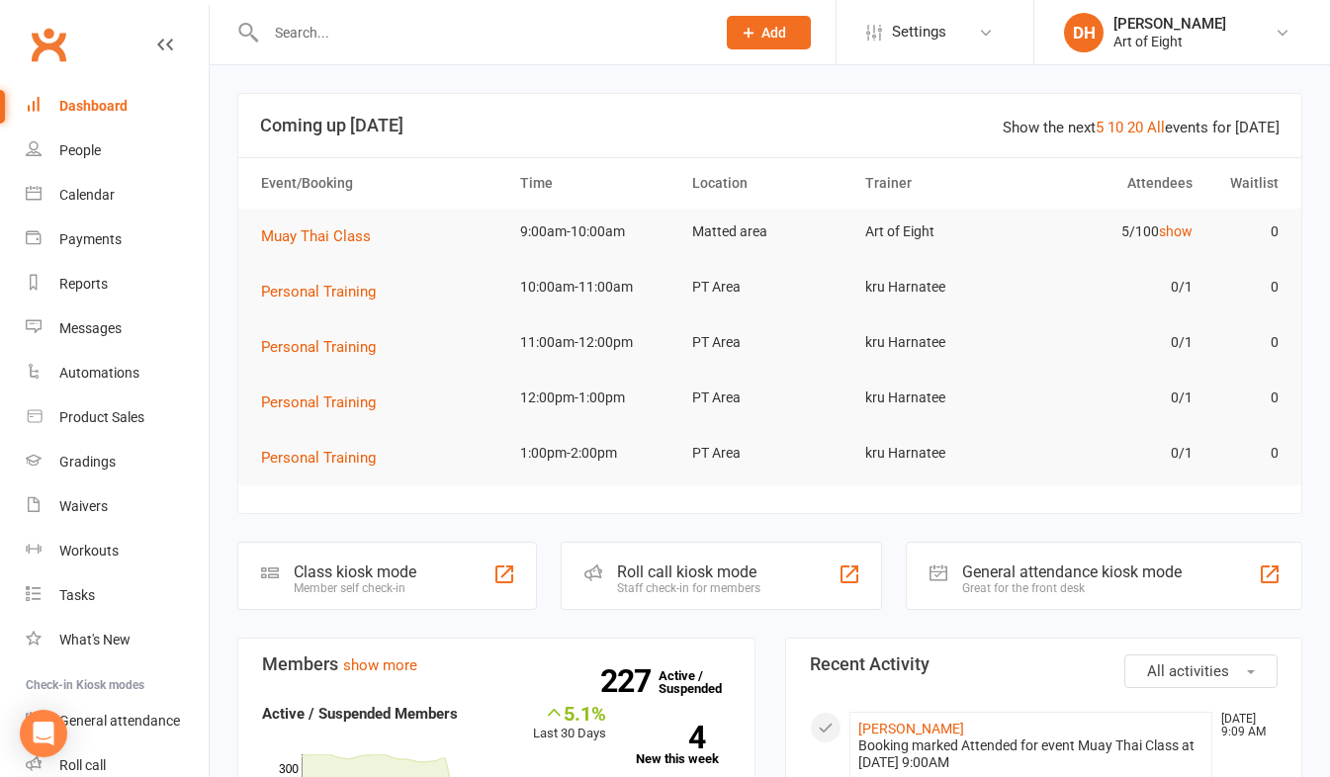
click at [419, 16] on div at bounding box center [469, 32] width 464 height 64
click at [408, 39] on input "text" at bounding box center [480, 33] width 441 height 28
click at [72, 494] on link "Waivers" at bounding box center [117, 506] width 183 height 44
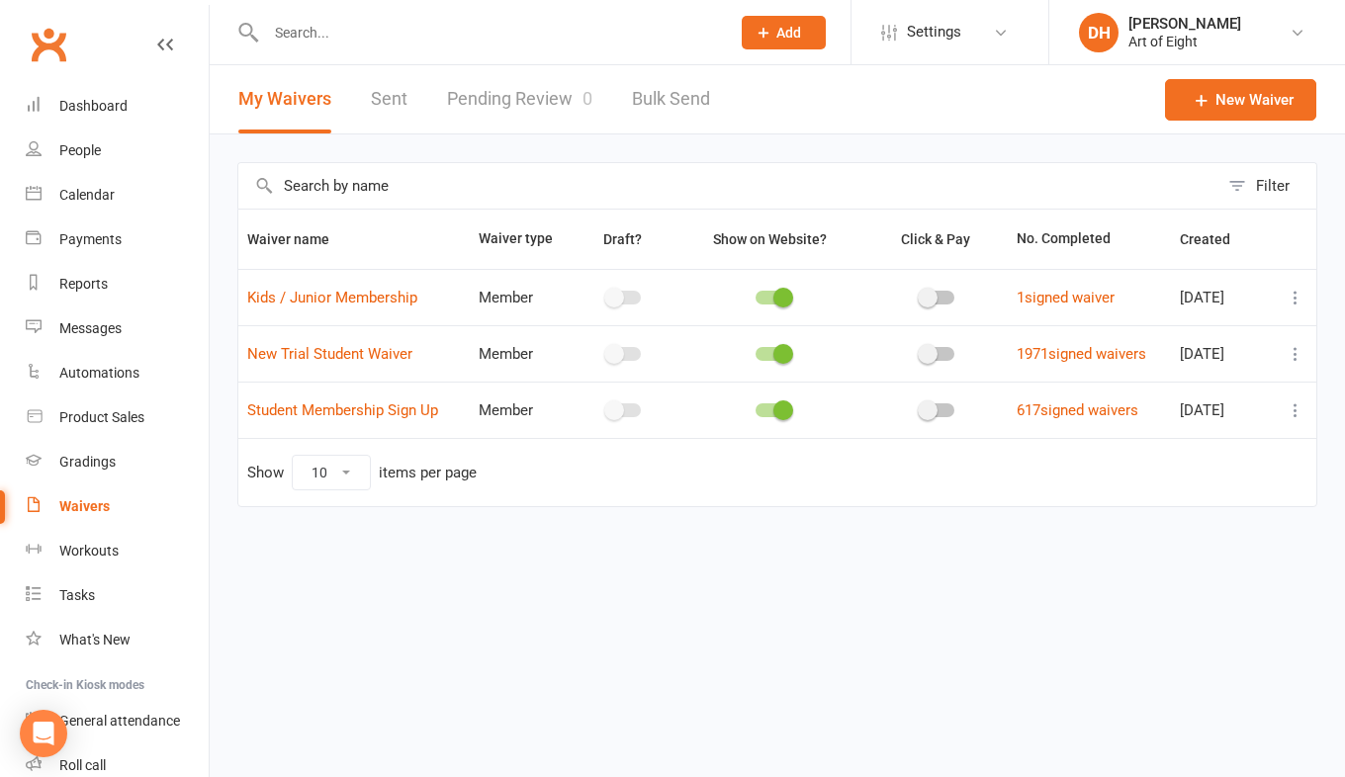
click at [388, 109] on link "Sent" at bounding box center [389, 99] width 37 height 68
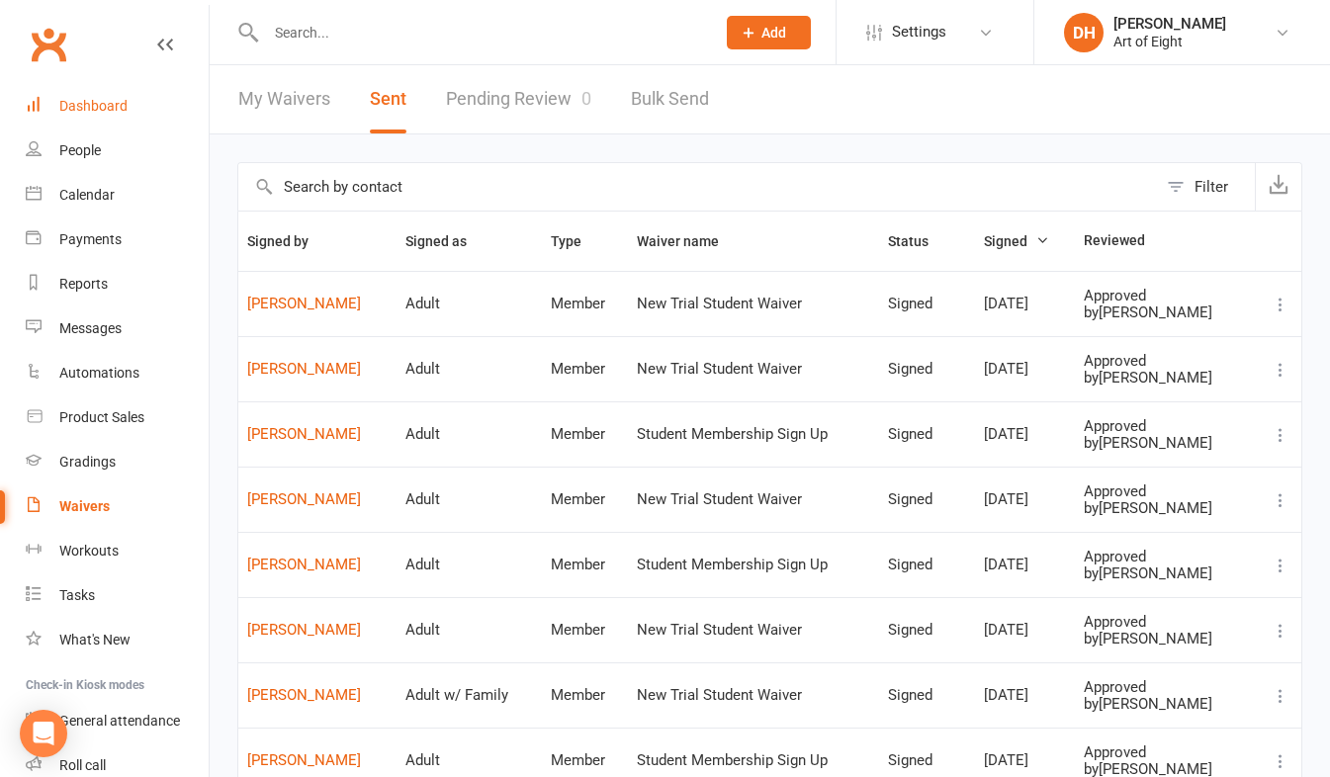
click at [104, 101] on div "Dashboard" at bounding box center [93, 106] width 68 height 16
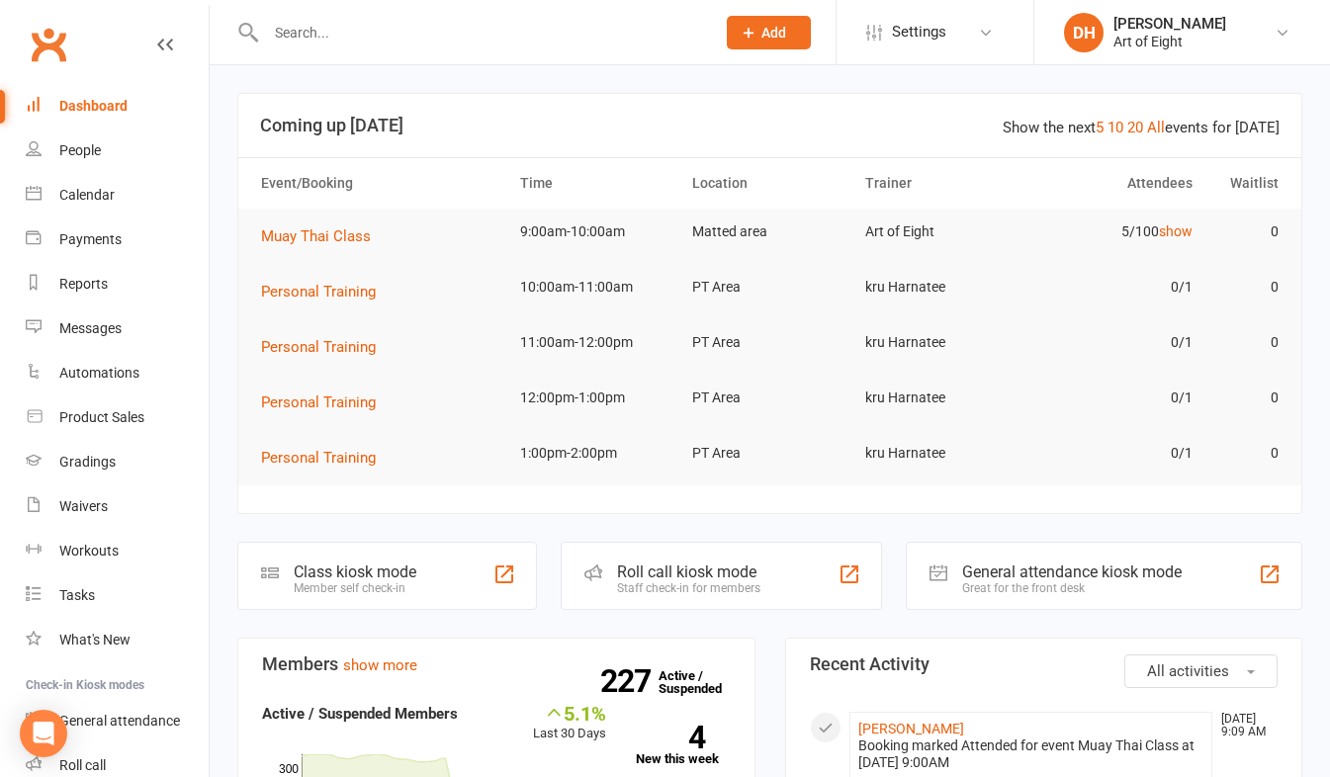
click at [321, 45] on div at bounding box center [469, 32] width 464 height 64
click at [341, 29] on input "text" at bounding box center [480, 33] width 441 height 28
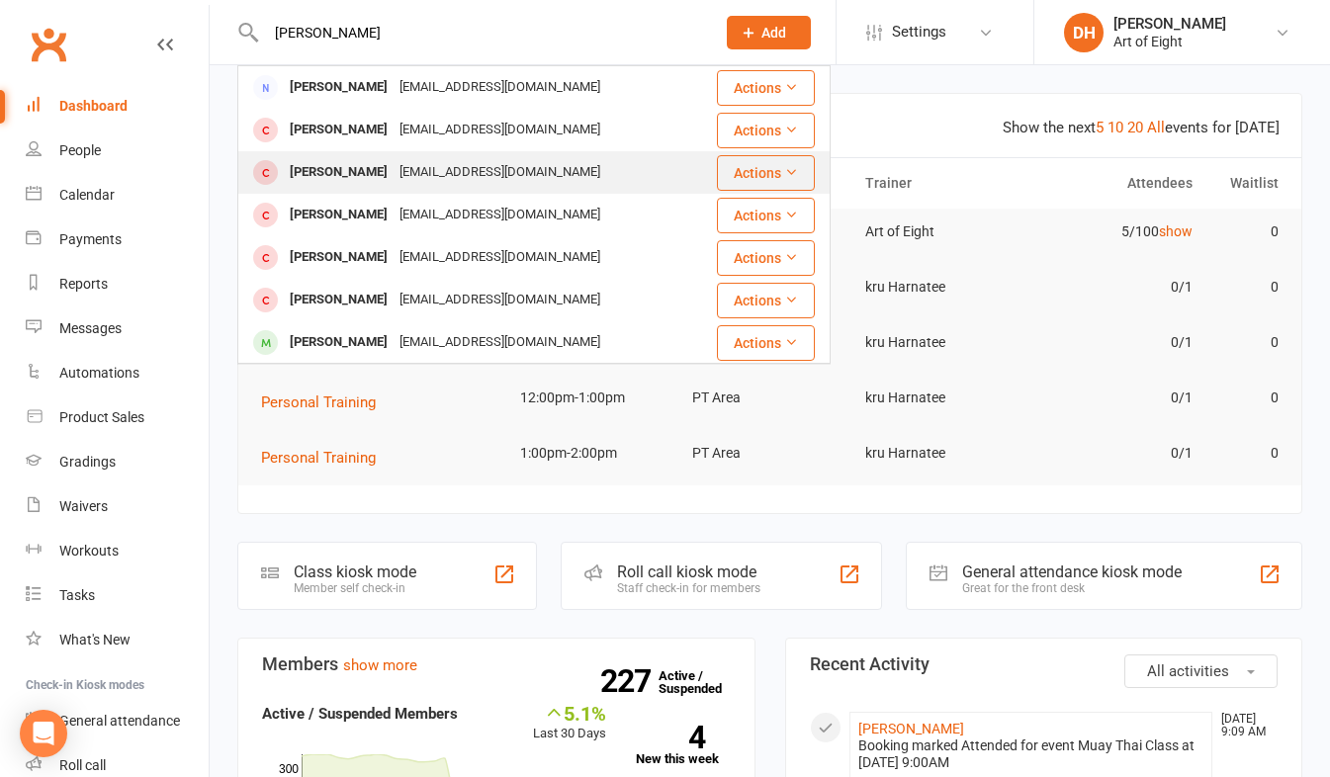
type input "douglas wi"
click at [327, 177] on div "[PERSON_NAME]" at bounding box center [339, 172] width 110 height 29
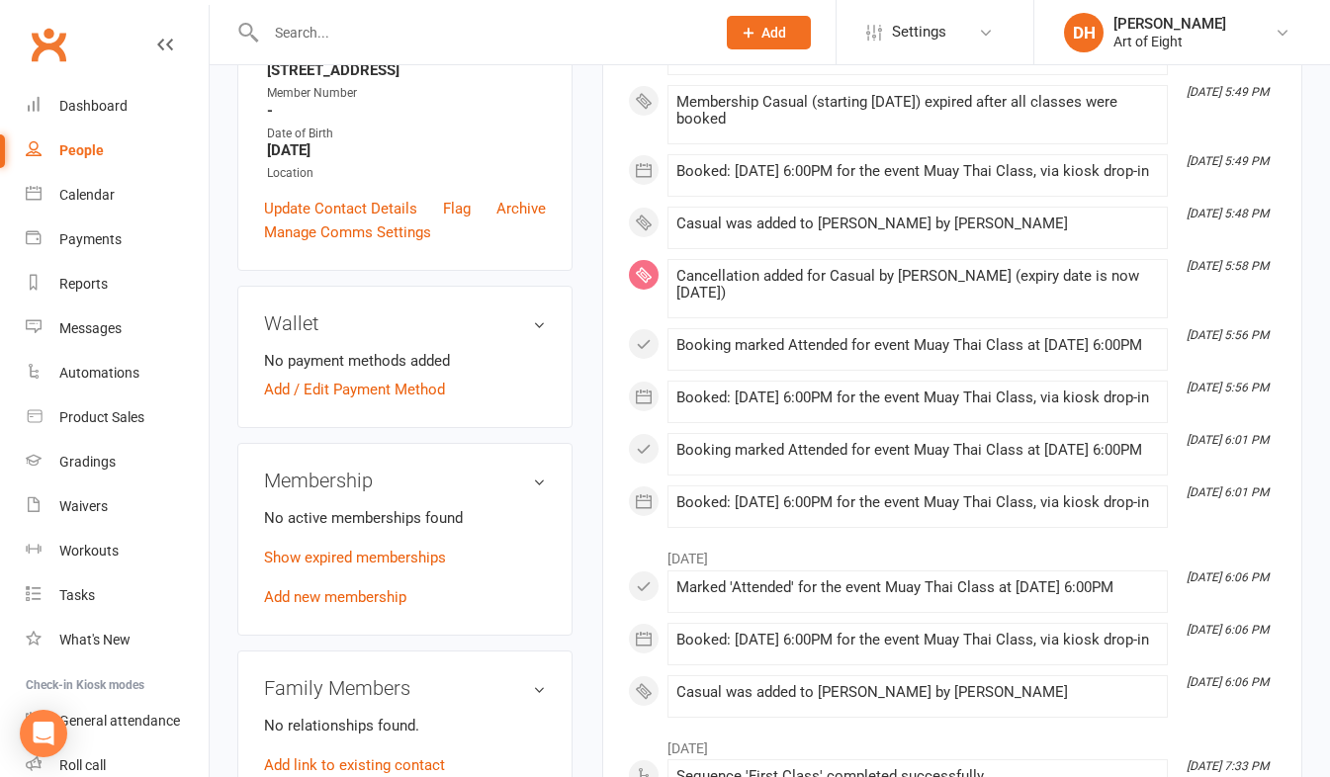
scroll to position [395, 0]
click at [324, 605] on link "Add new membership" at bounding box center [335, 596] width 142 height 18
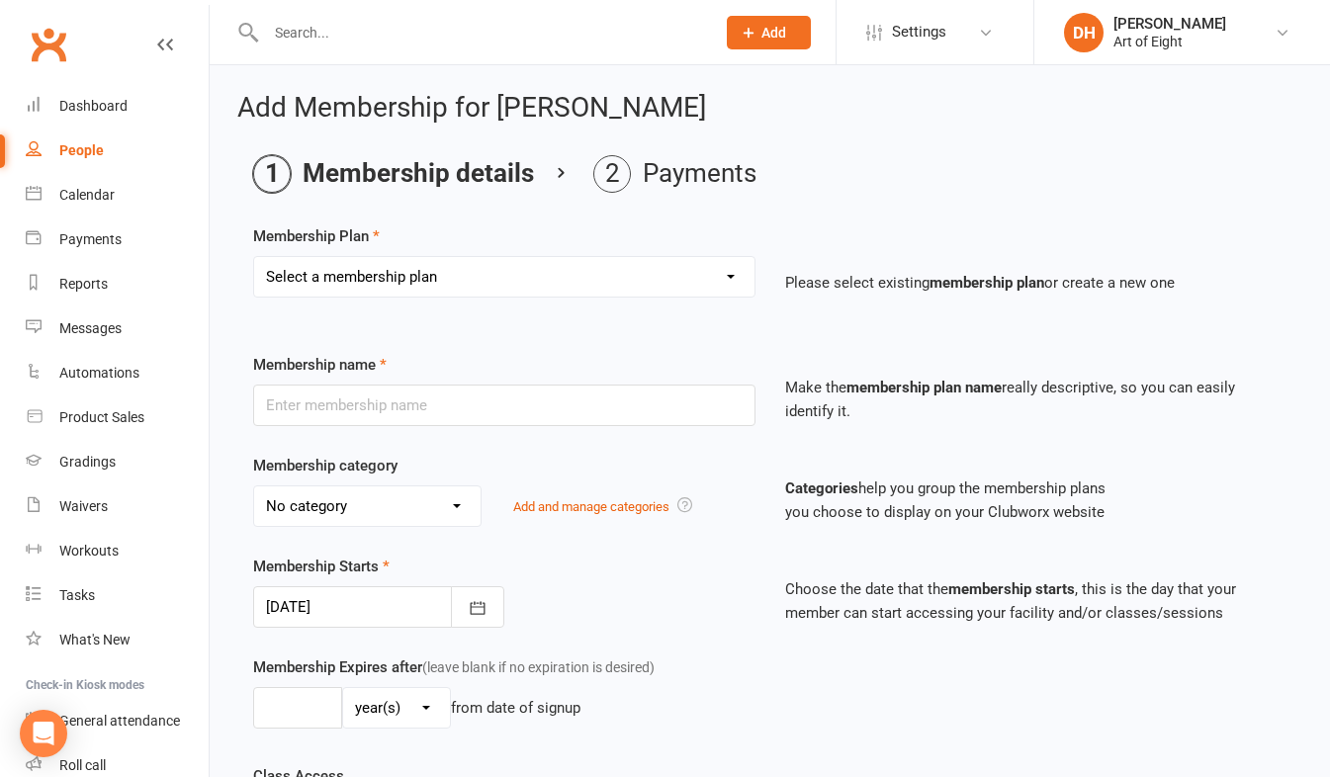
drag, startPoint x: 447, startPoint y: 276, endPoint x: 448, endPoint y: 300, distance: 23.7
click at [447, 276] on select "Select a membership plan Create new Membership Plan MUAY THAI Adult - 12 Month …" at bounding box center [504, 277] width 500 height 40
select select "6"
click at [254, 257] on select "Select a membership plan Create new Membership Plan MUAY THAI Adult - 12 Month …" at bounding box center [504, 277] width 500 height 40
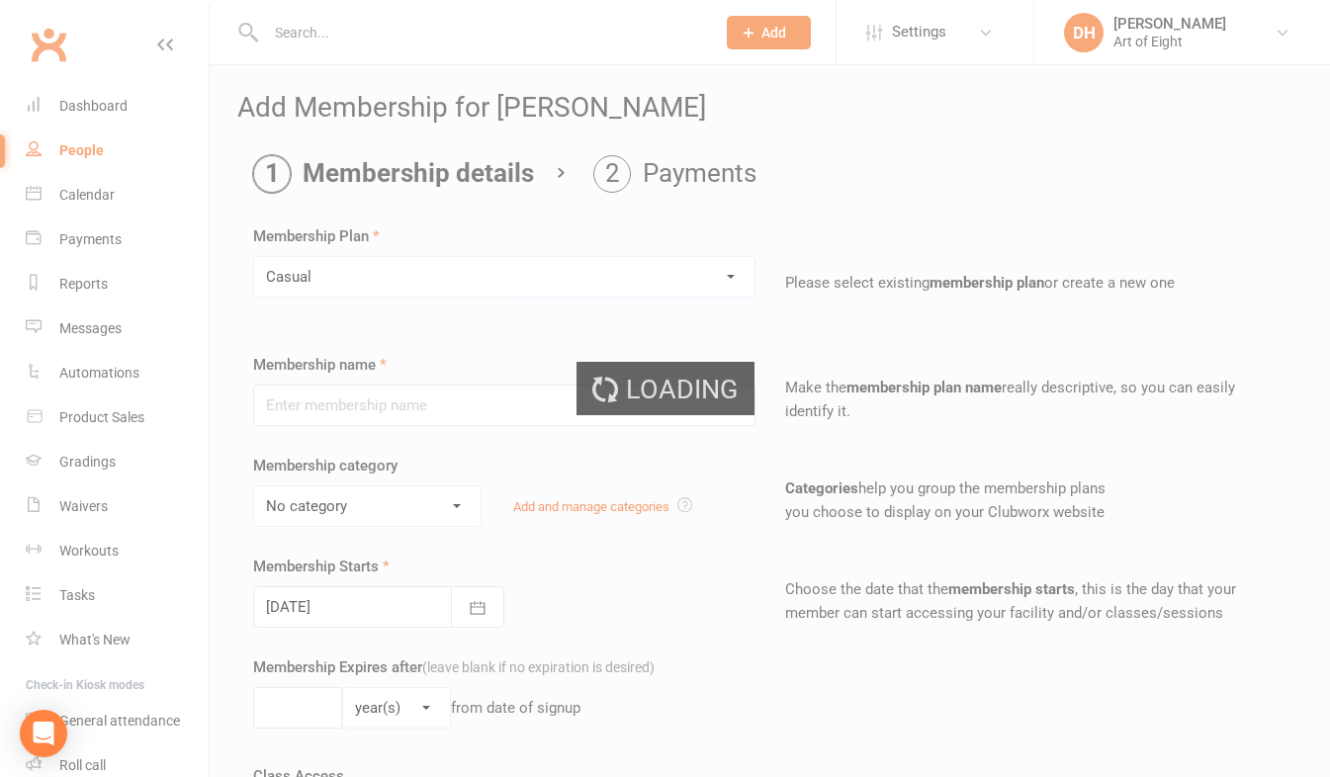
type input "Casual"
select select "2"
type input "0"
select select "1"
type input "1"
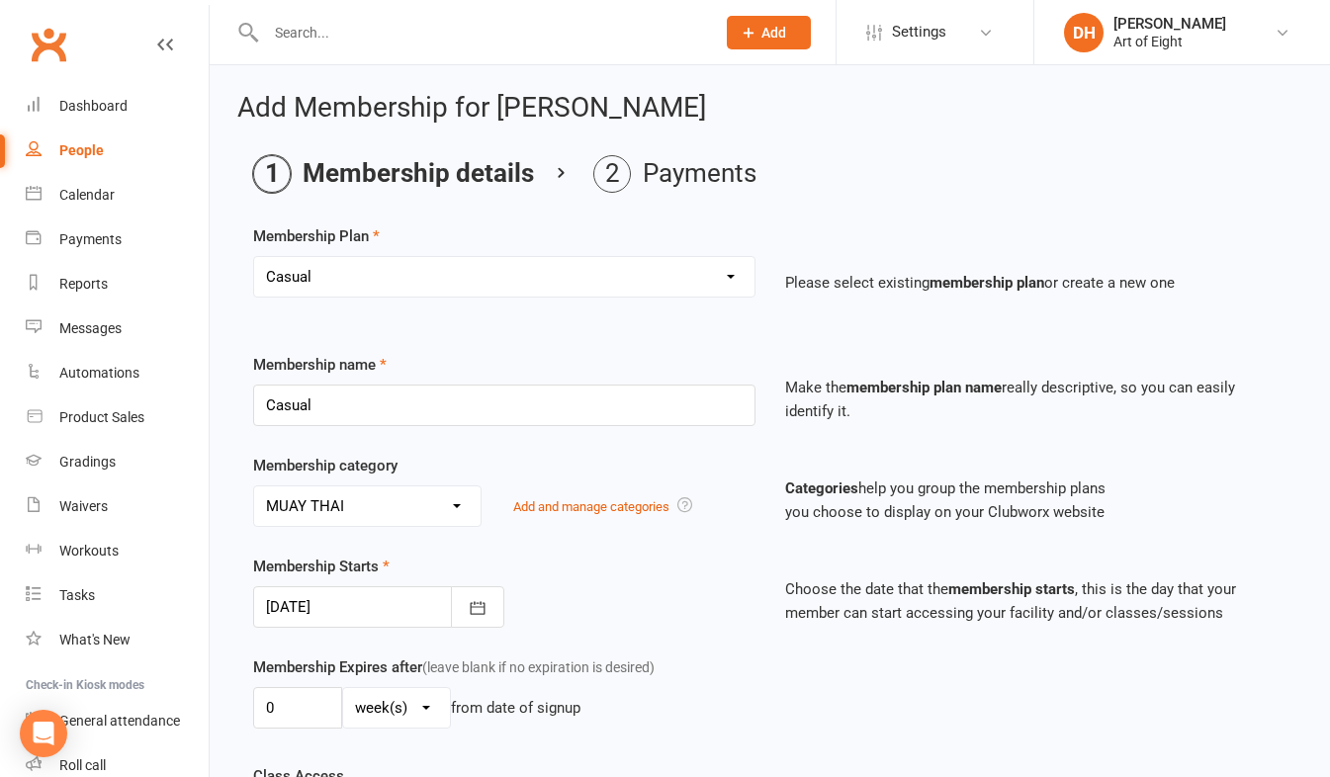
scroll to position [571, 0]
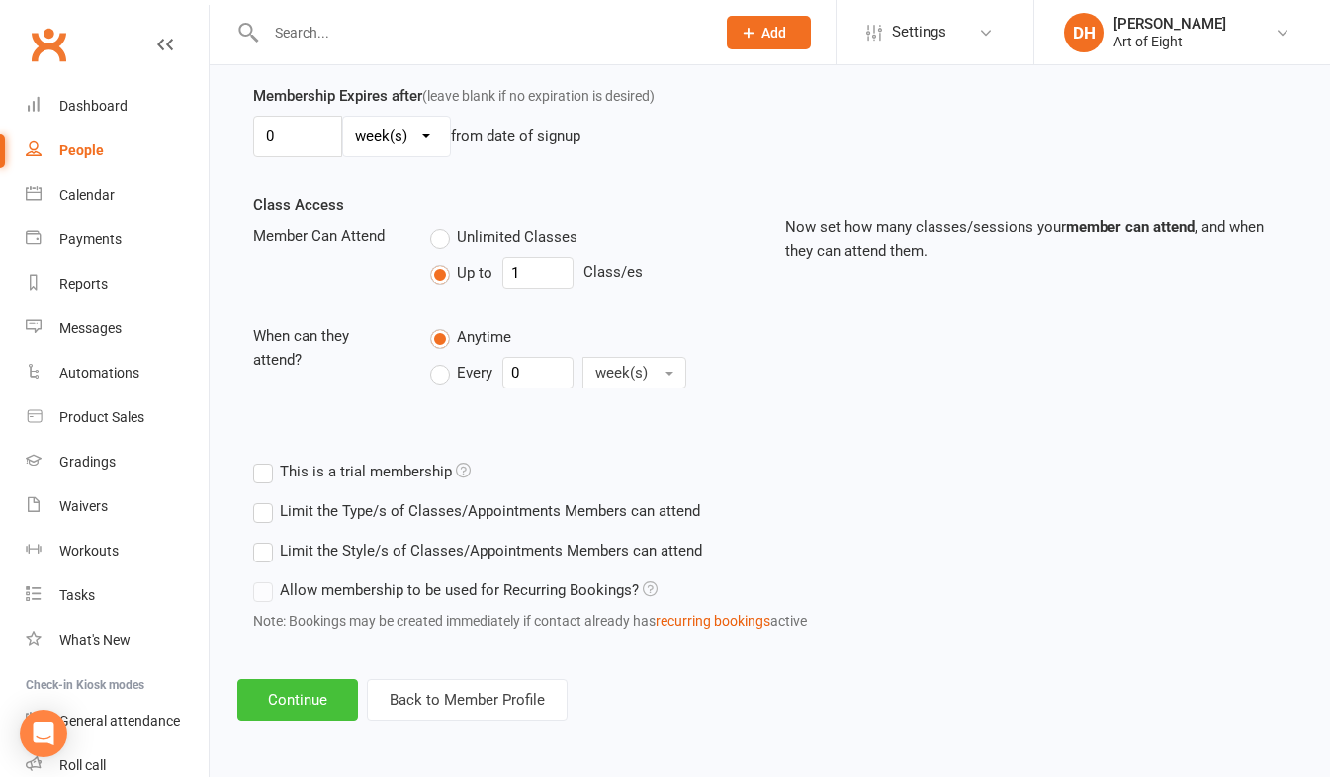
click at [303, 692] on button "Continue" at bounding box center [297, 700] width 121 height 42
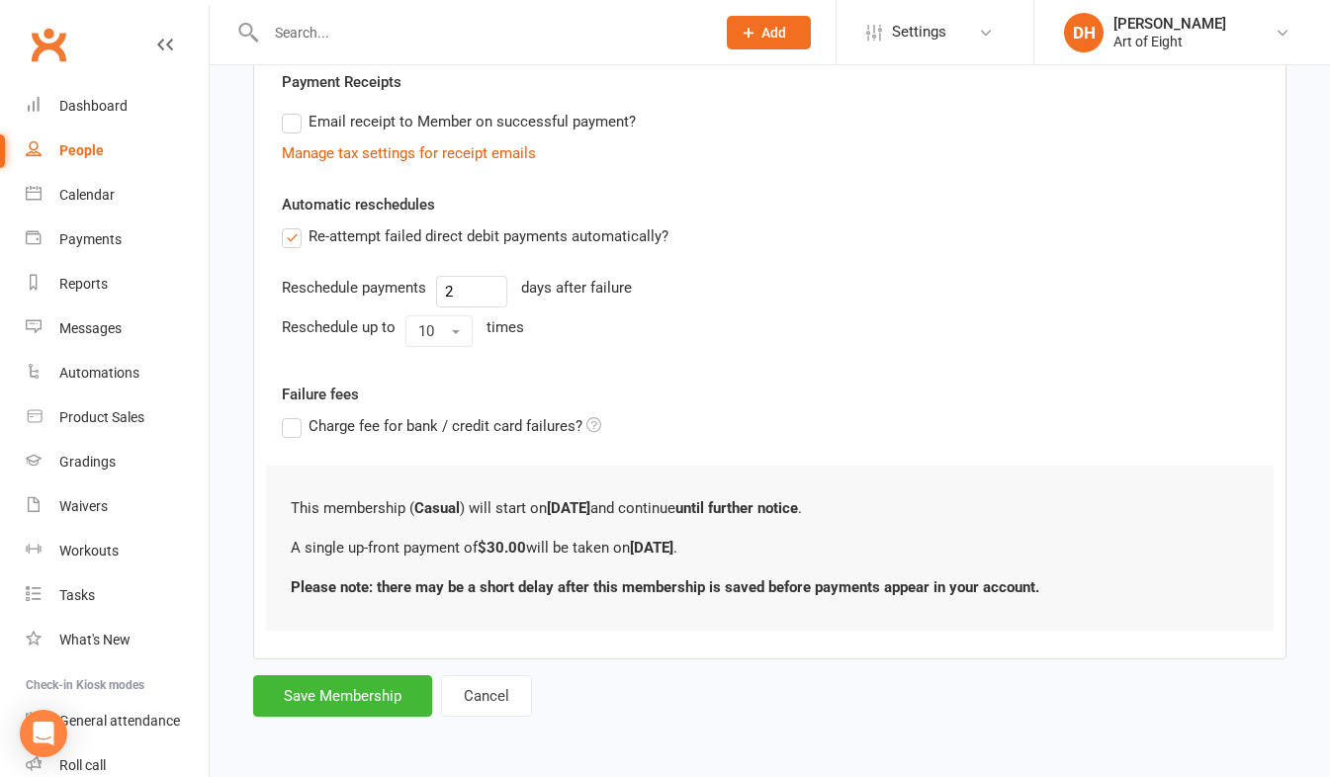
scroll to position [0, 0]
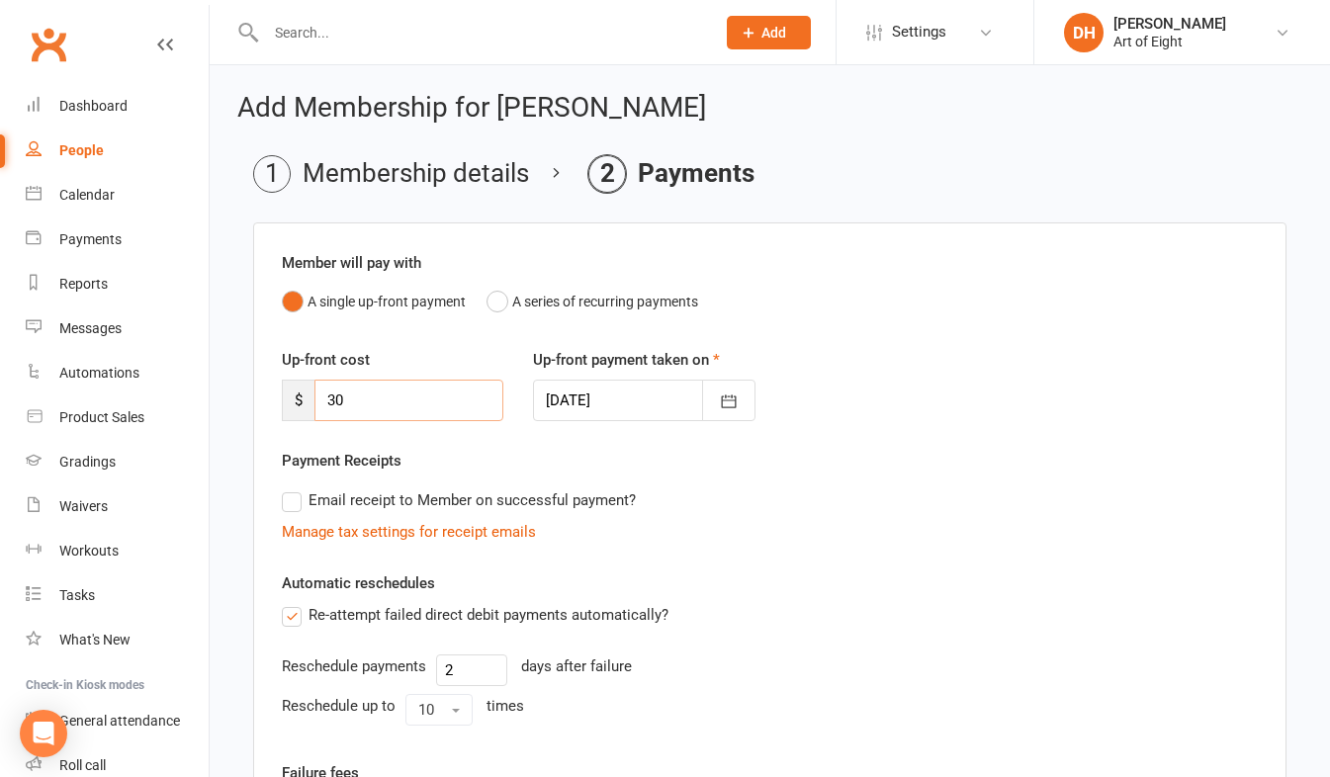
drag, startPoint x: 348, startPoint y: 392, endPoint x: 309, endPoint y: 395, distance: 38.8
click at [309, 395] on div "$ 30" at bounding box center [392, 401] width 221 height 42
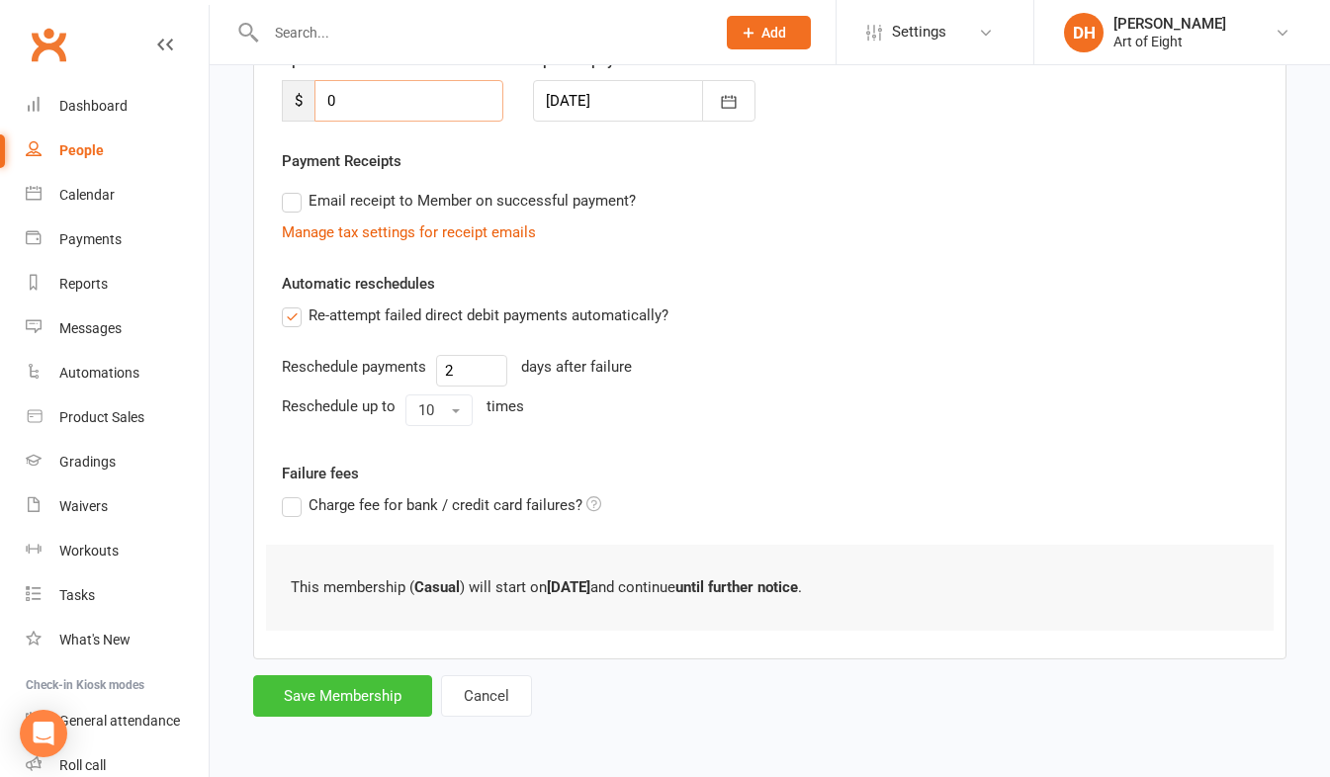
type input "0"
click at [329, 691] on button "Save Membership" at bounding box center [342, 696] width 179 height 42
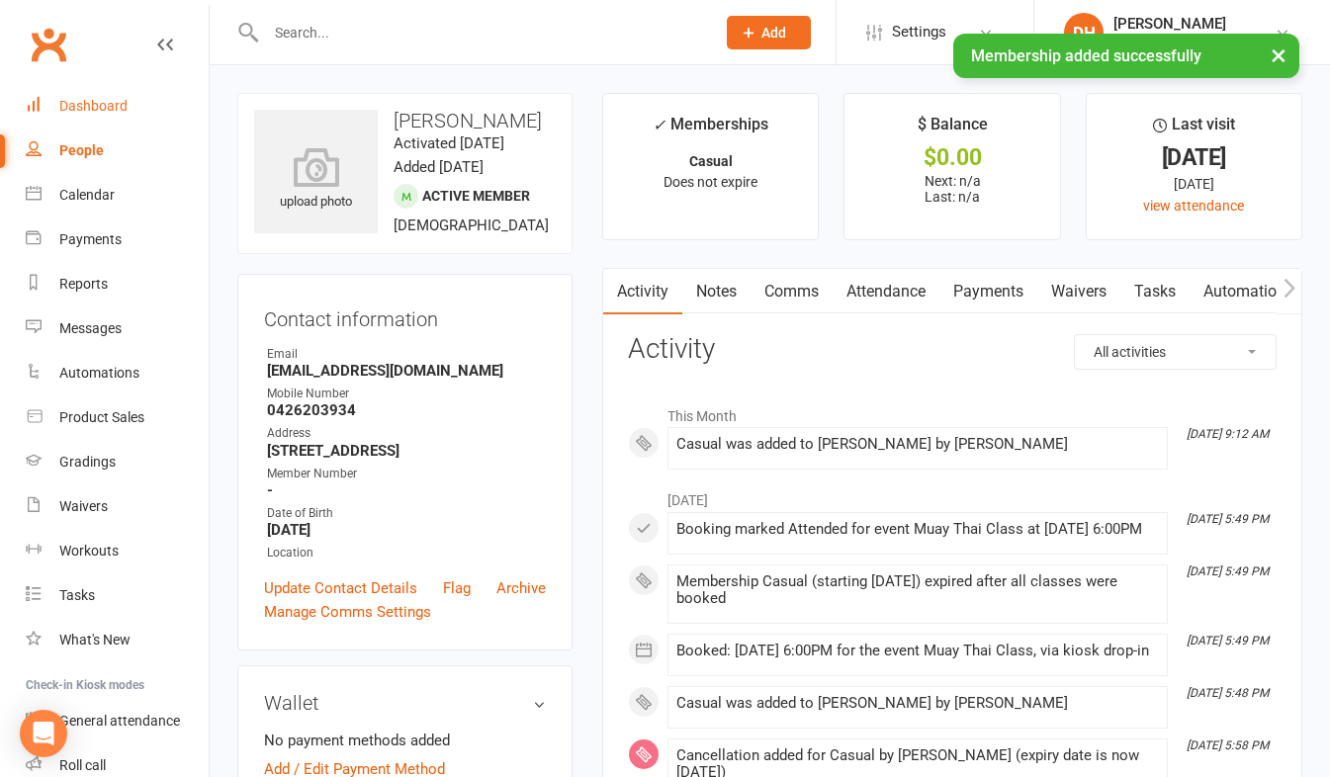
click at [104, 102] on div "Dashboard" at bounding box center [93, 106] width 68 height 16
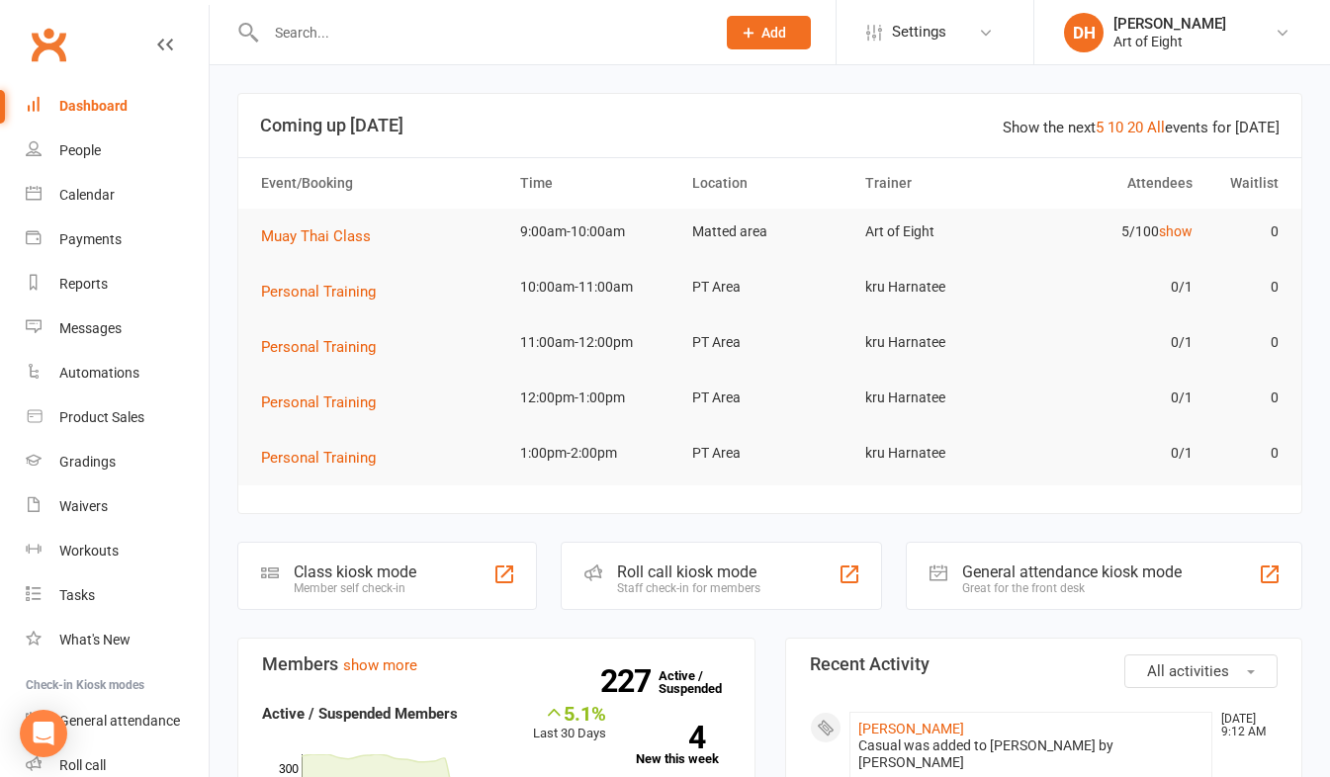
click at [674, 584] on div "Staff check-in for members" at bounding box center [688, 588] width 143 height 14
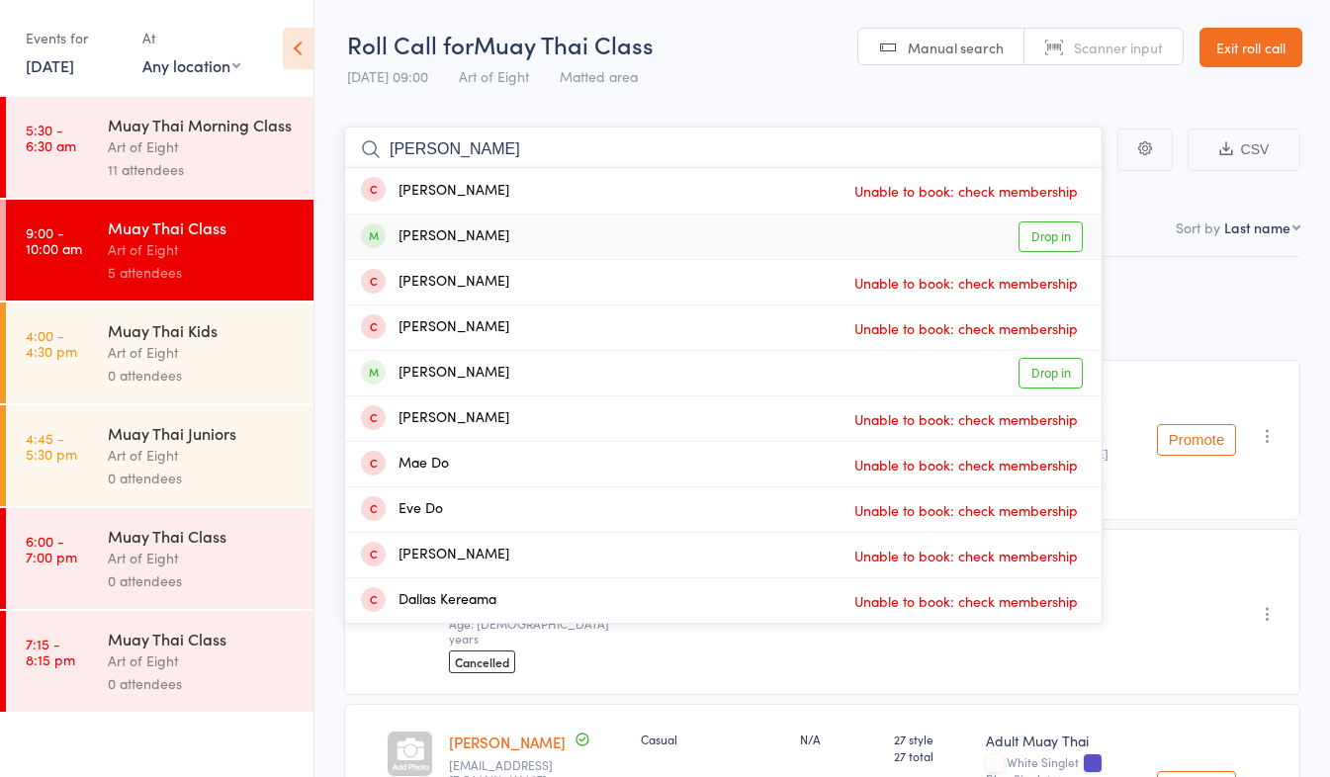
type input "[PERSON_NAME]"
click at [1043, 247] on link "Drop in" at bounding box center [1050, 236] width 64 height 31
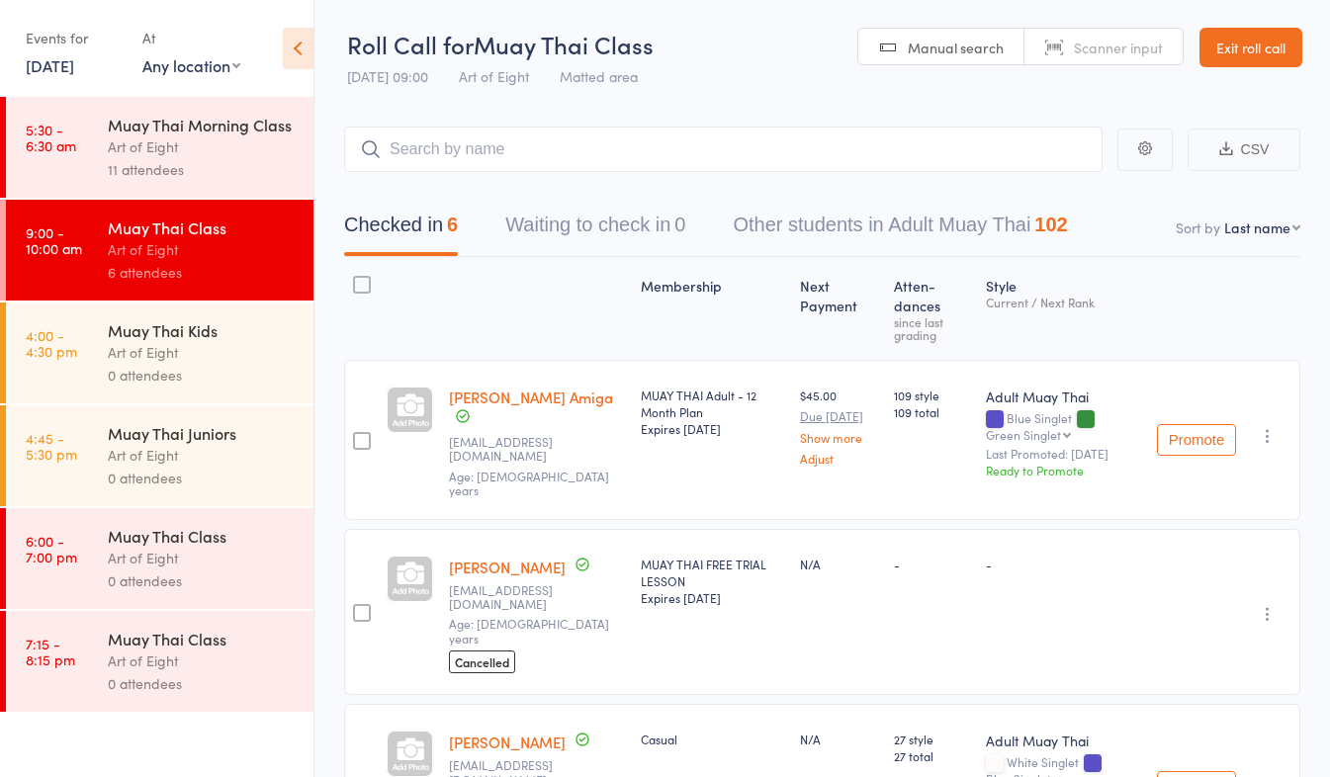
click at [1240, 55] on link "Exit roll call" at bounding box center [1250, 48] width 103 height 40
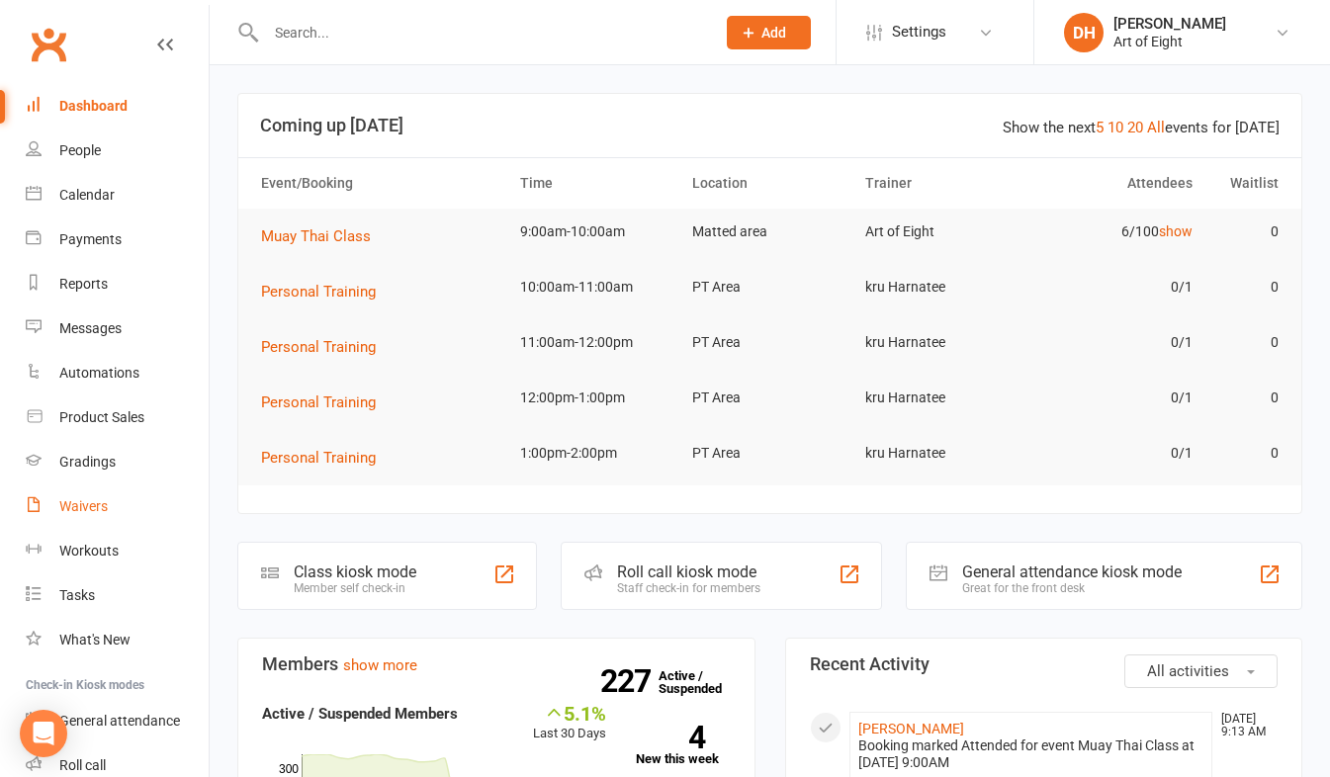
click at [94, 507] on div "Waivers" at bounding box center [83, 506] width 48 height 16
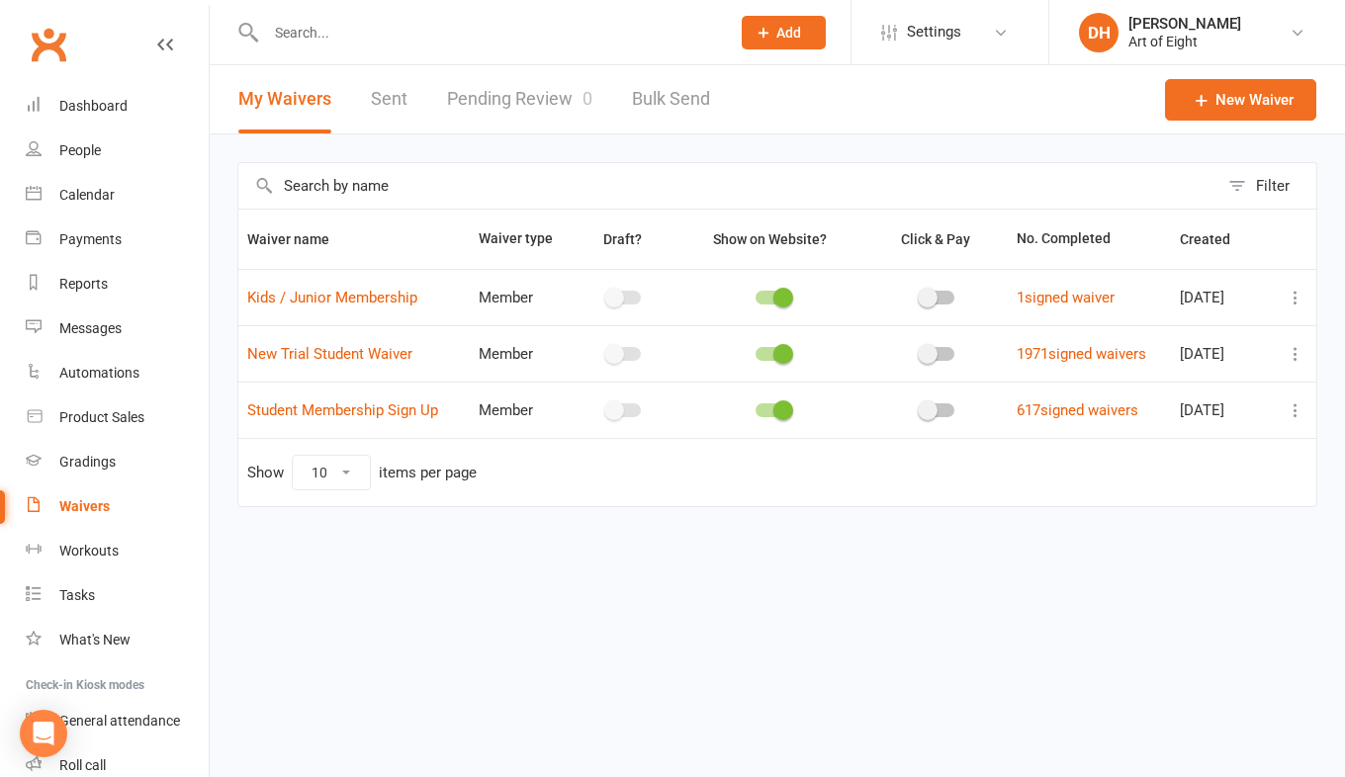
click at [373, 100] on link "Sent" at bounding box center [389, 99] width 37 height 68
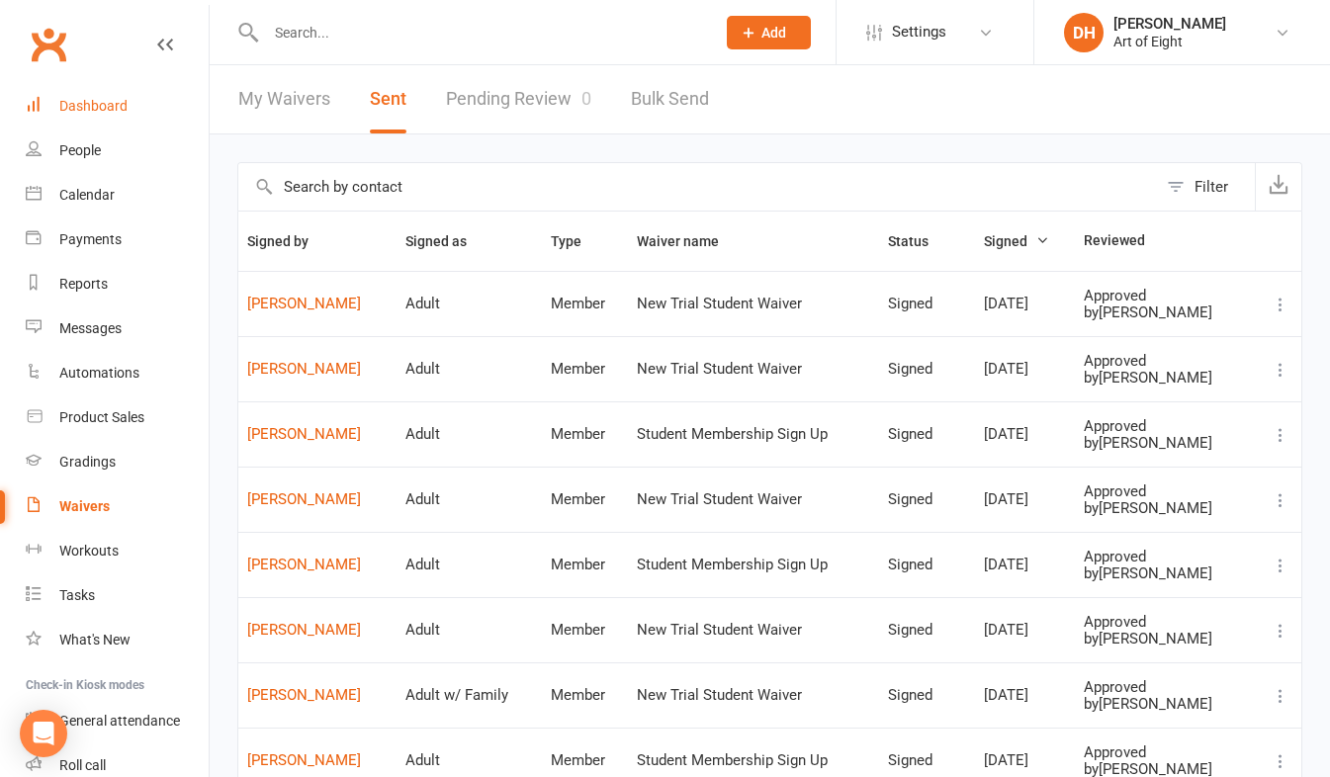
click at [99, 107] on div "Dashboard" at bounding box center [93, 106] width 68 height 16
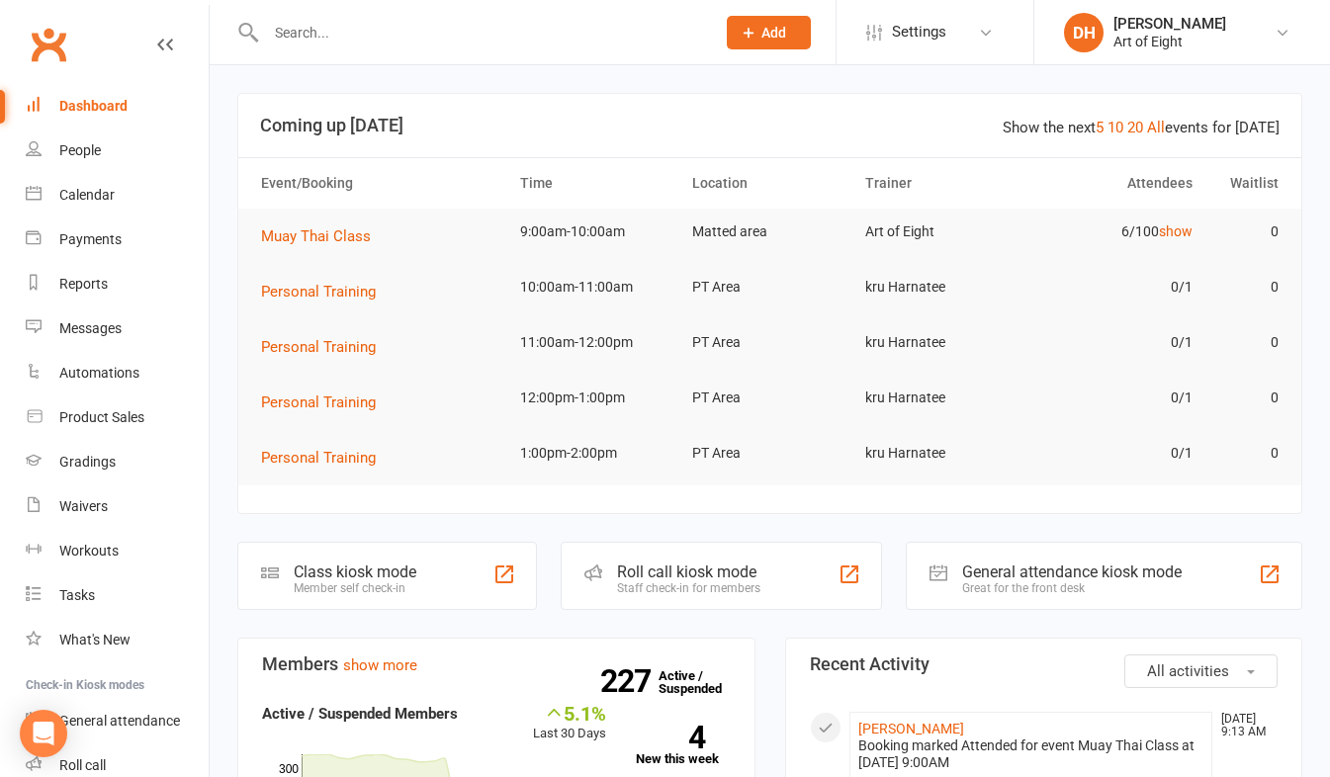
click at [347, 38] on input "text" at bounding box center [480, 33] width 441 height 28
click at [691, 571] on div "Roll call kiosk mode" at bounding box center [688, 572] width 143 height 19
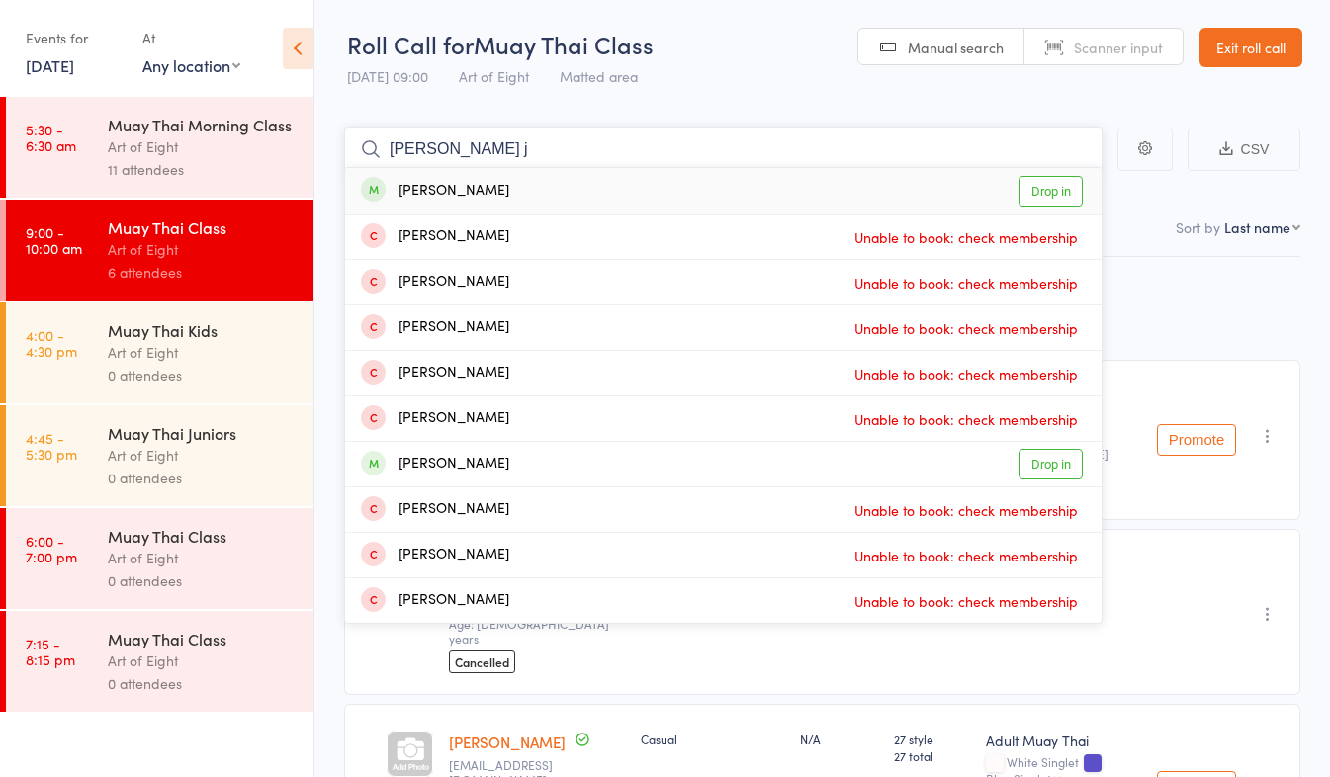
type input "[PERSON_NAME] j"
click at [1030, 192] on link "Drop in" at bounding box center [1050, 191] width 64 height 31
